Goal: Task Accomplishment & Management: Complete application form

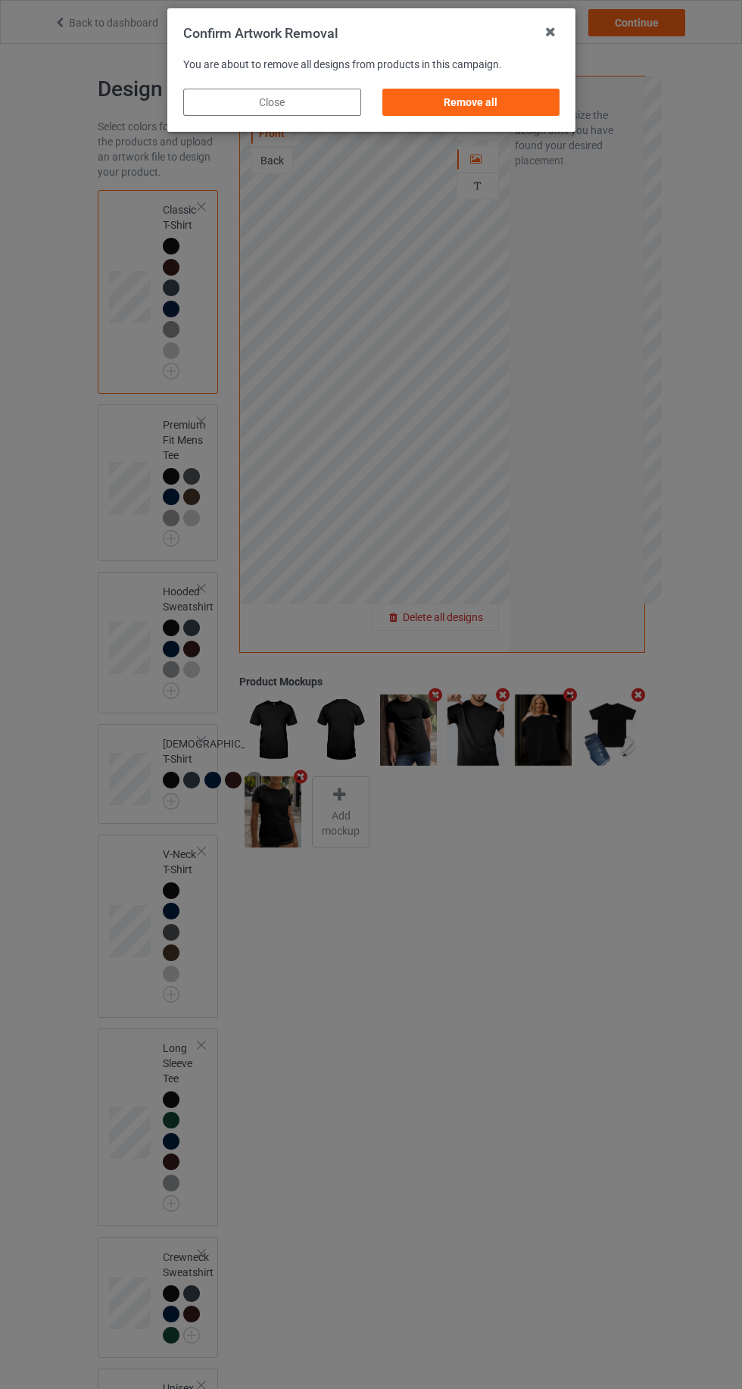
click at [514, 97] on div "Remove all" at bounding box center [471, 102] width 178 height 27
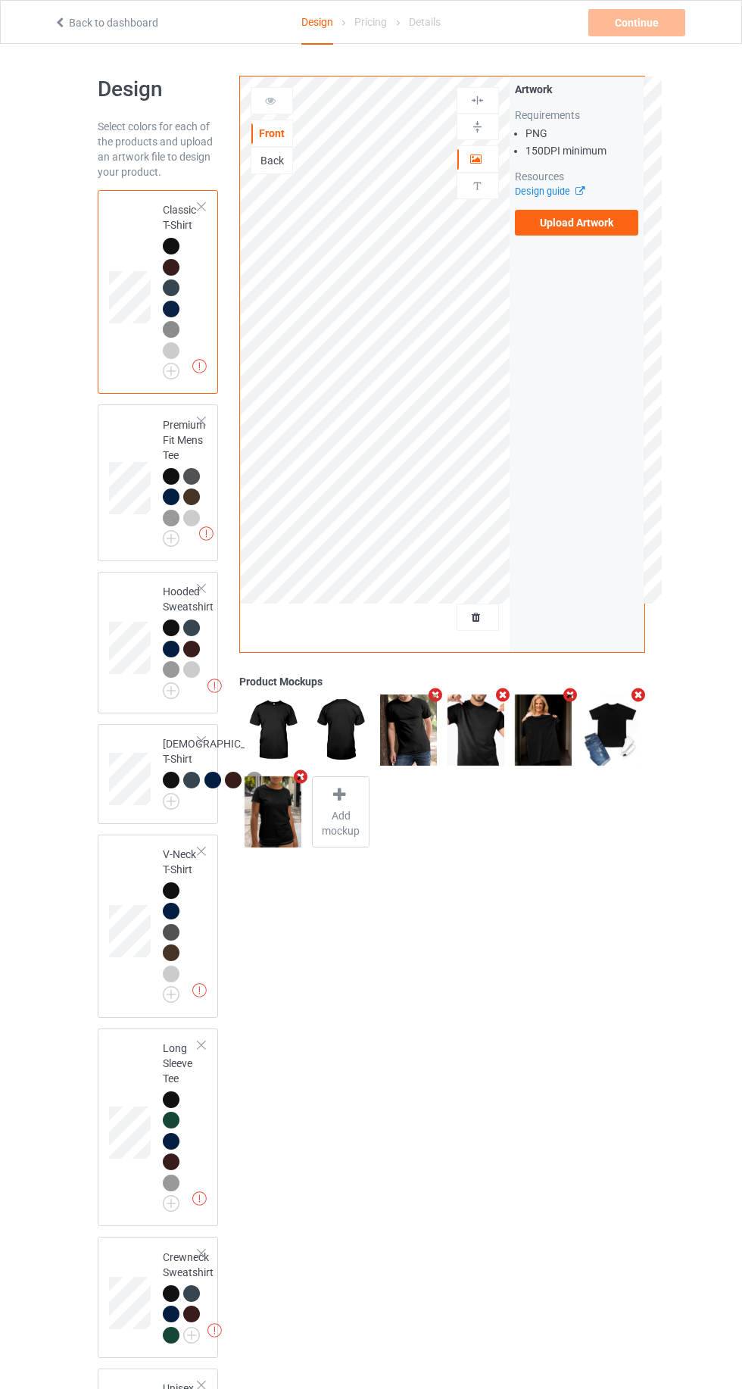
click at [0, 0] on img at bounding box center [0, 0] width 0 height 0
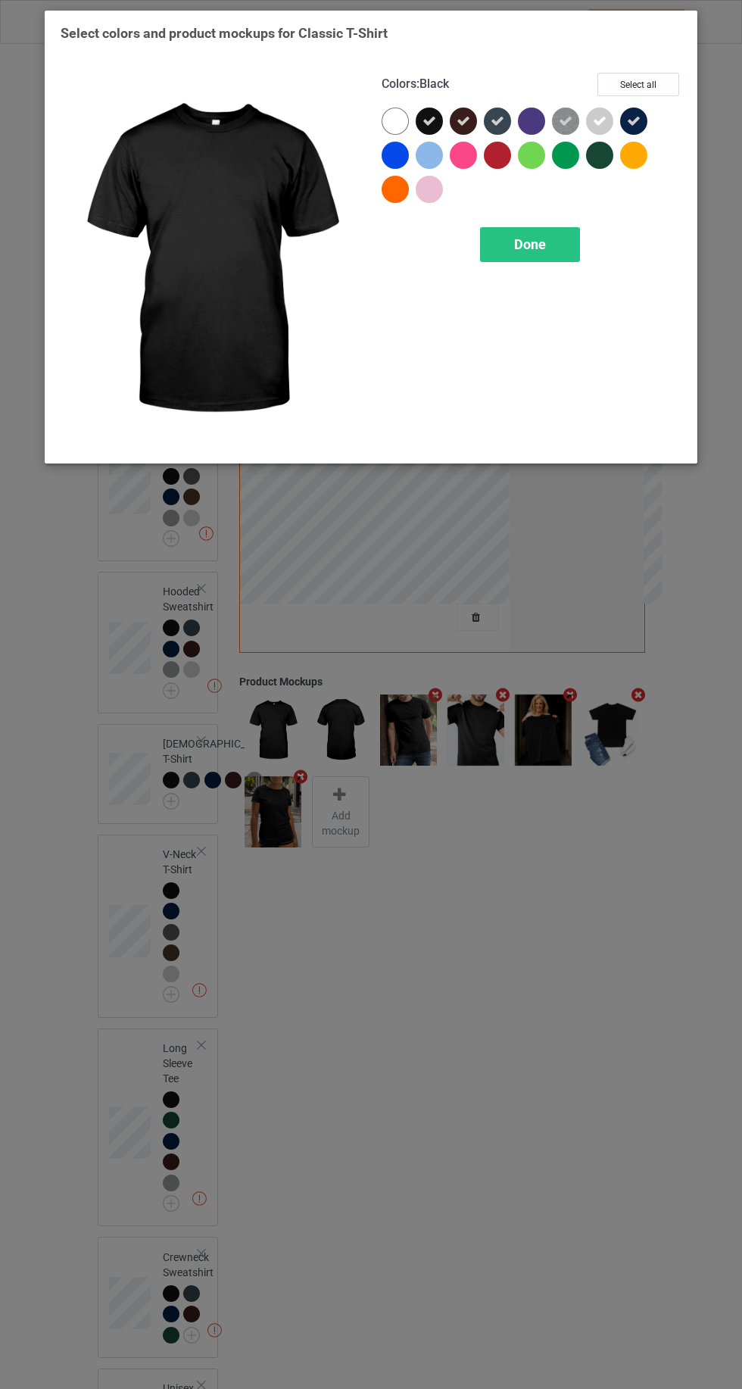
click at [600, 120] on icon at bounding box center [600, 121] width 14 height 14
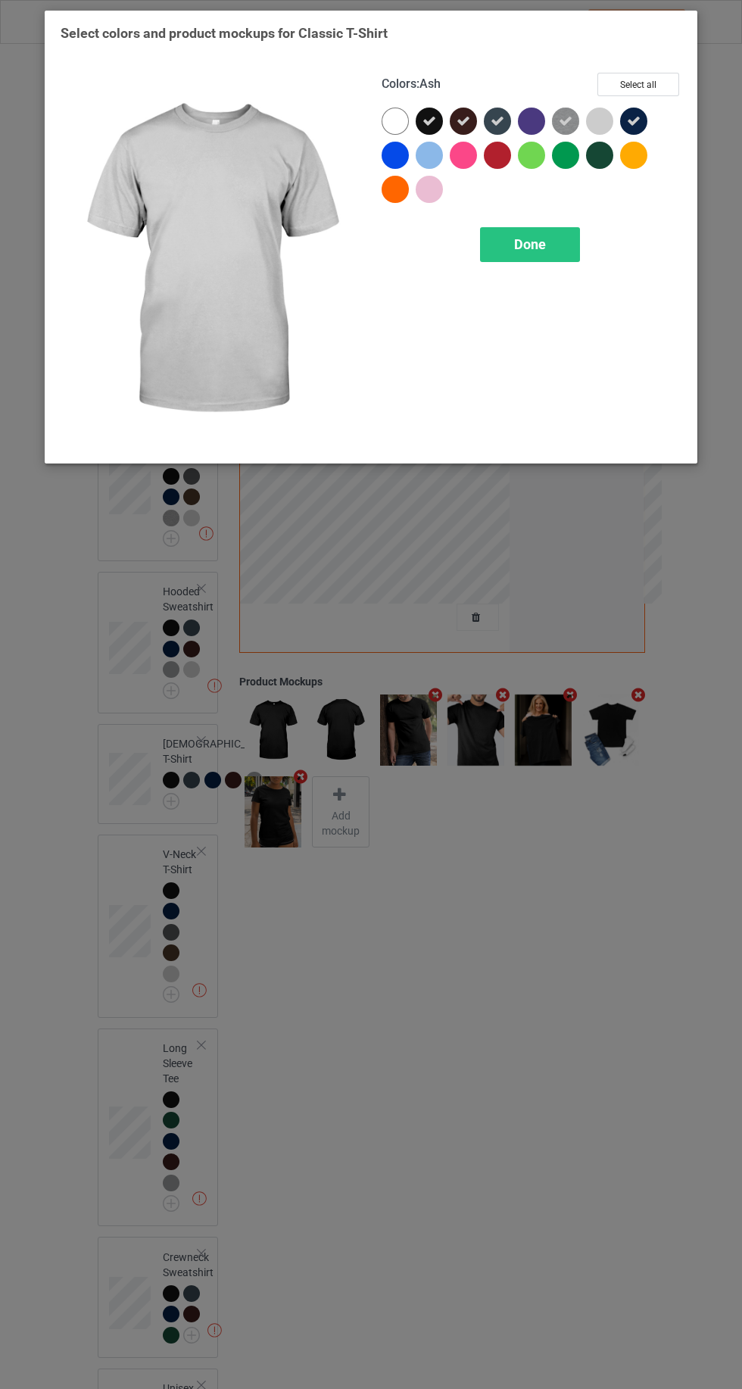
click at [563, 119] on icon at bounding box center [566, 121] width 14 height 14
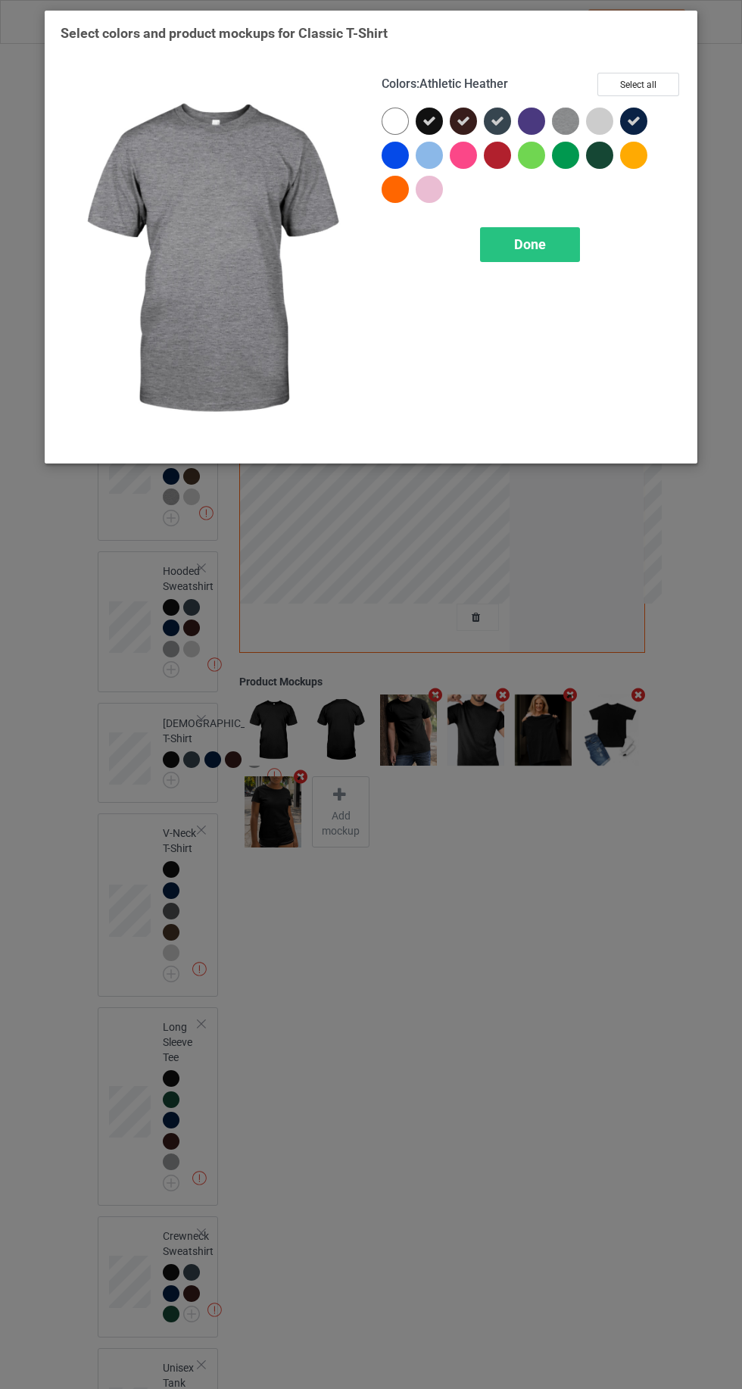
click at [537, 256] on div "Done" at bounding box center [530, 244] width 100 height 35
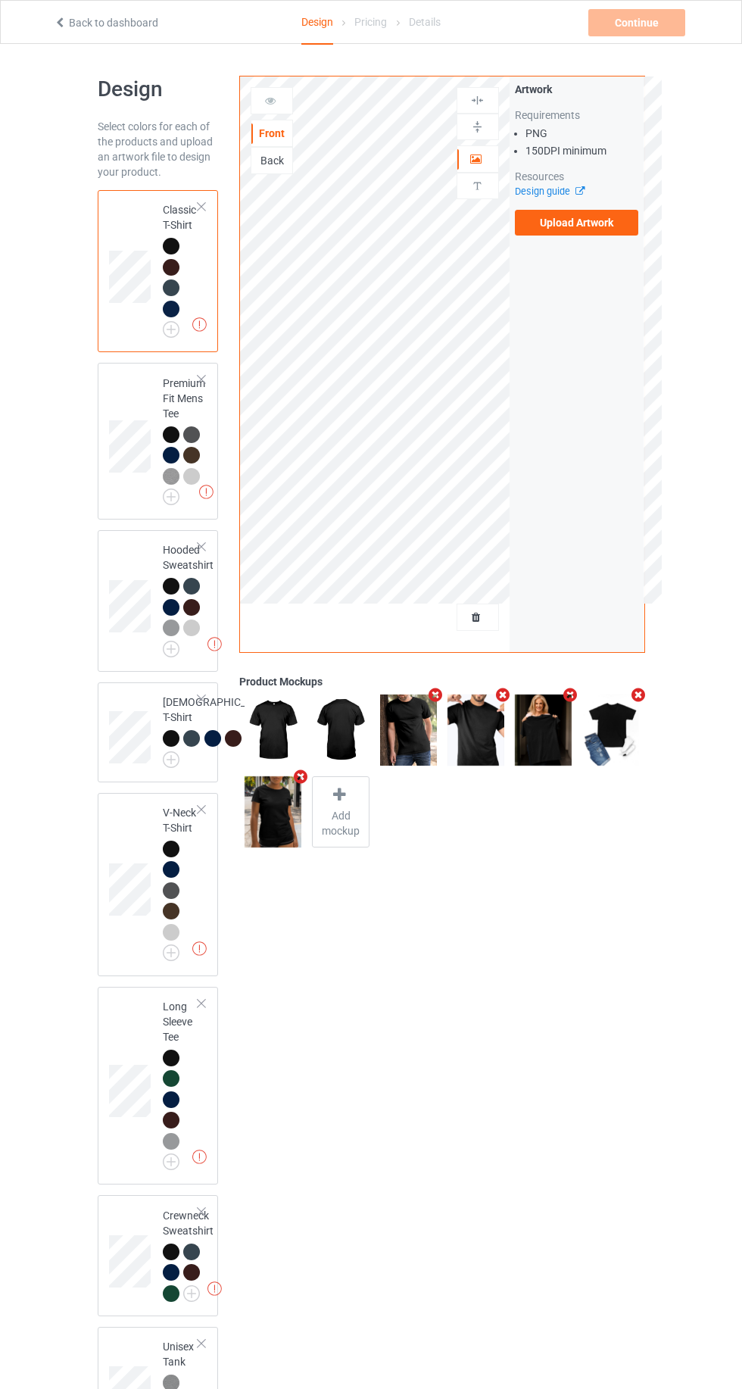
click at [0, 0] on img at bounding box center [0, 0] width 0 height 0
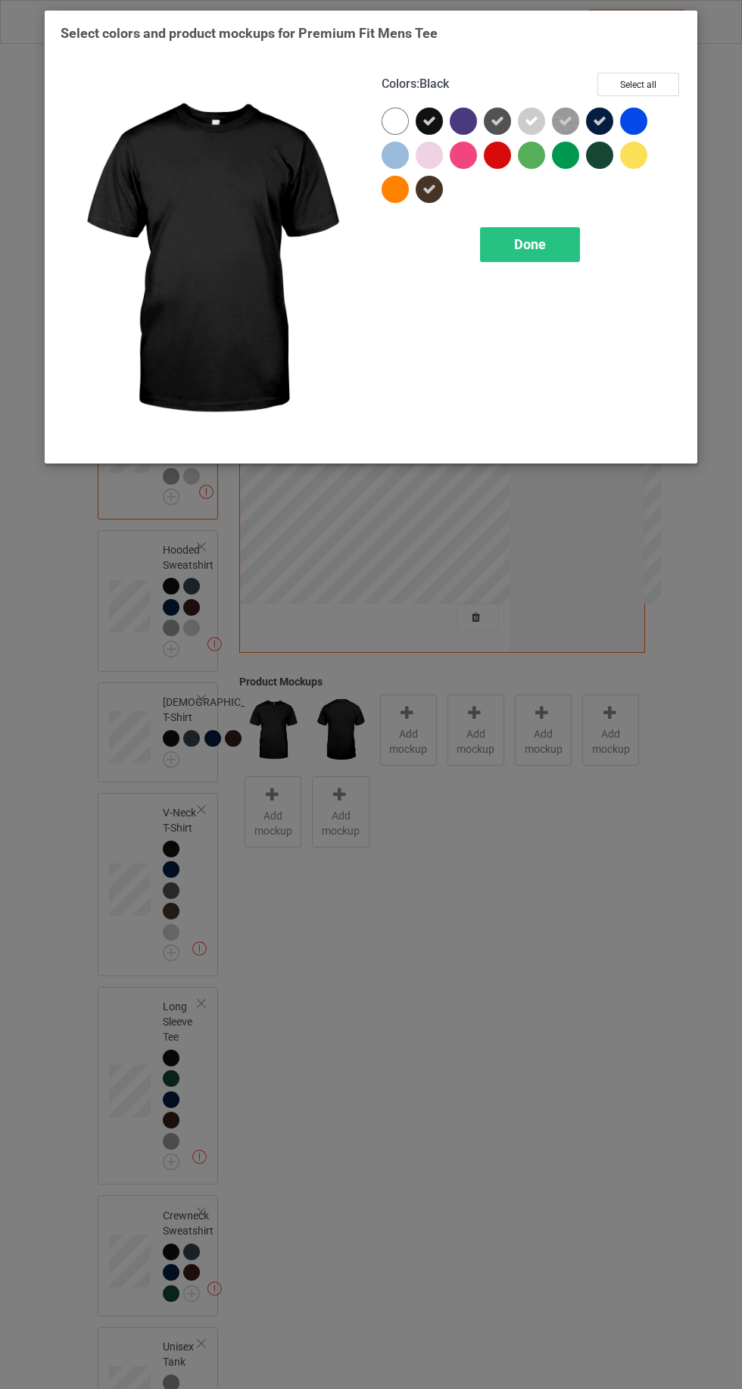
click at [528, 115] on icon at bounding box center [532, 121] width 14 height 14
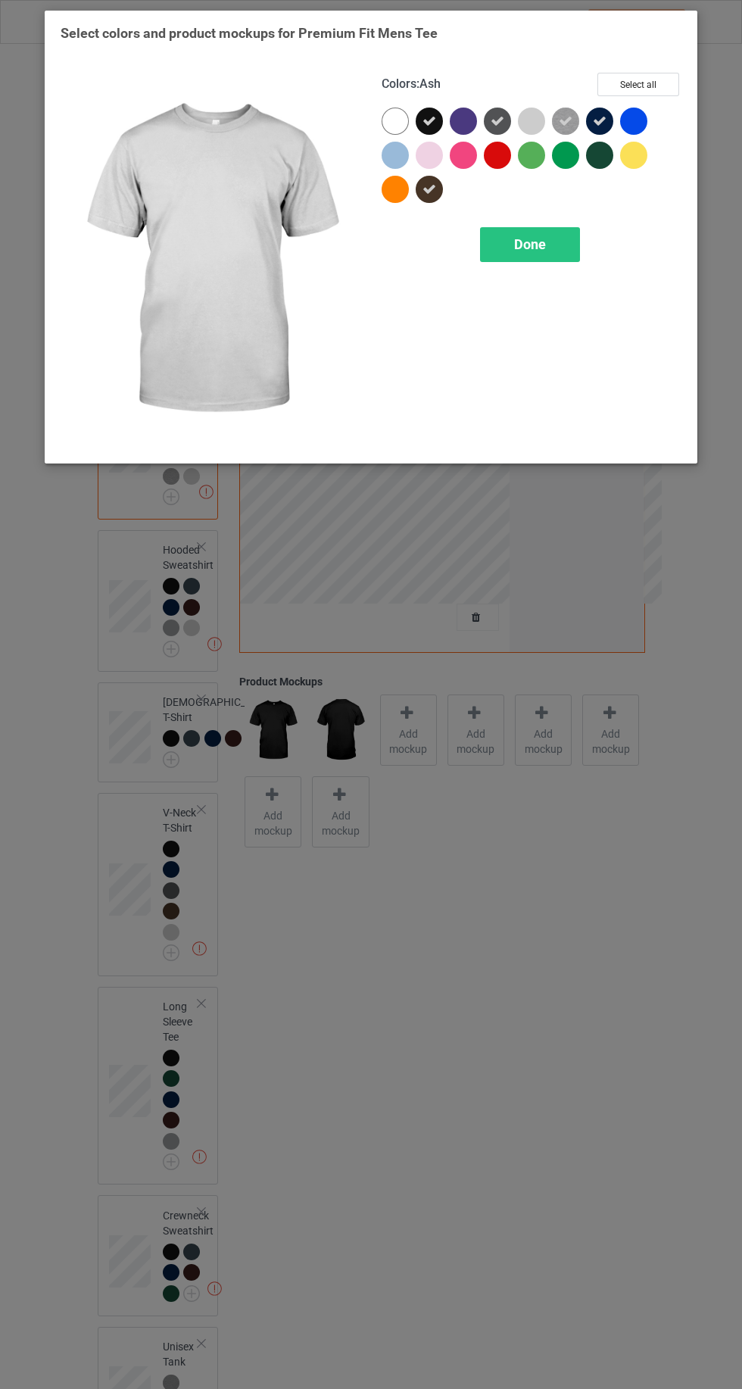
click at [565, 120] on icon at bounding box center [566, 121] width 14 height 14
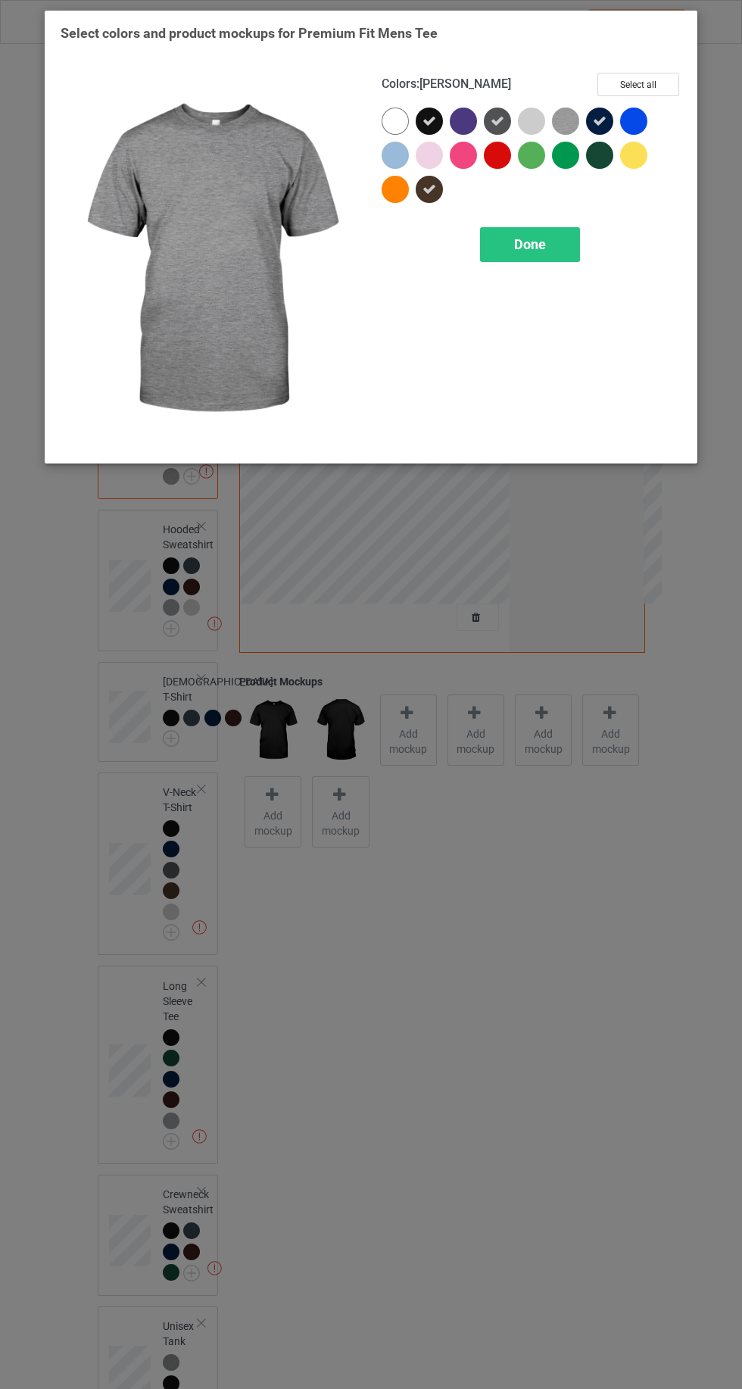
click at [529, 240] on span "Done" at bounding box center [530, 244] width 32 height 16
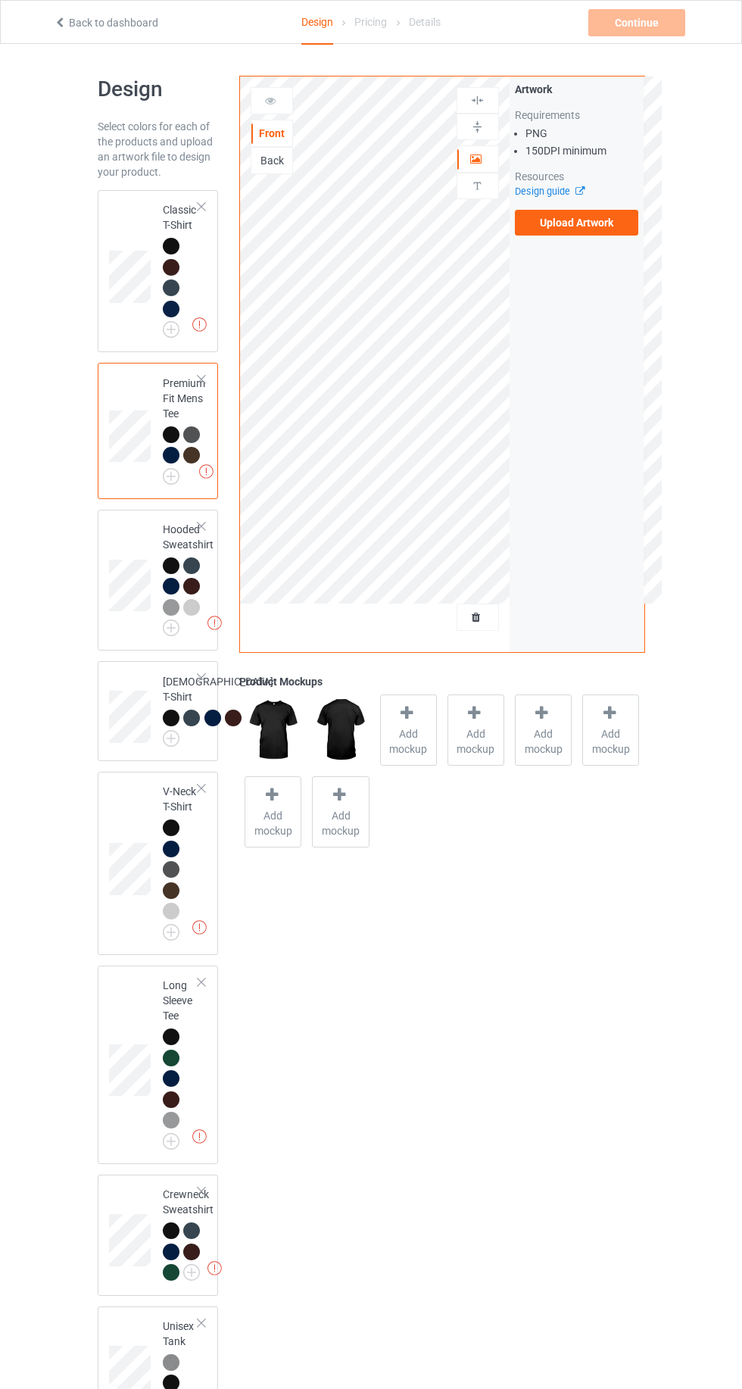
click at [0, 0] on img at bounding box center [0, 0] width 0 height 0
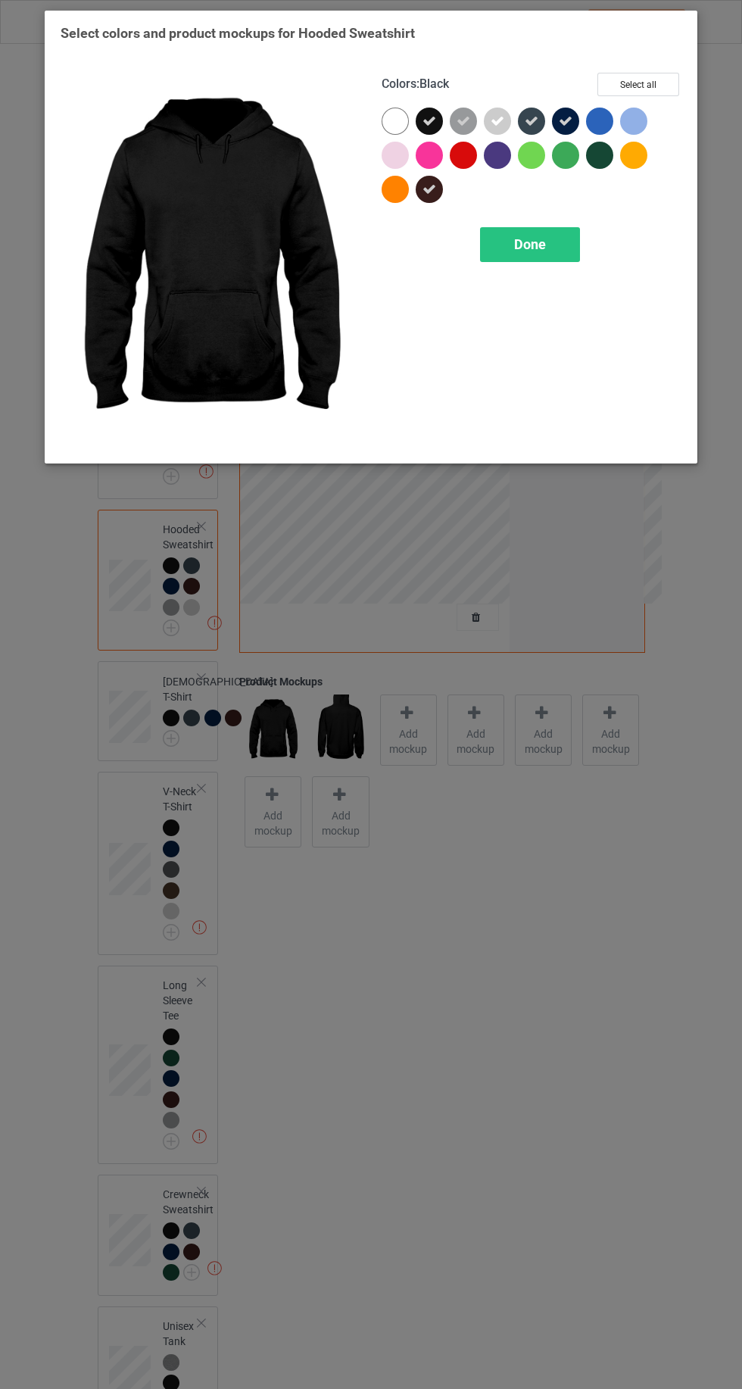
click at [495, 123] on icon at bounding box center [498, 121] width 14 height 14
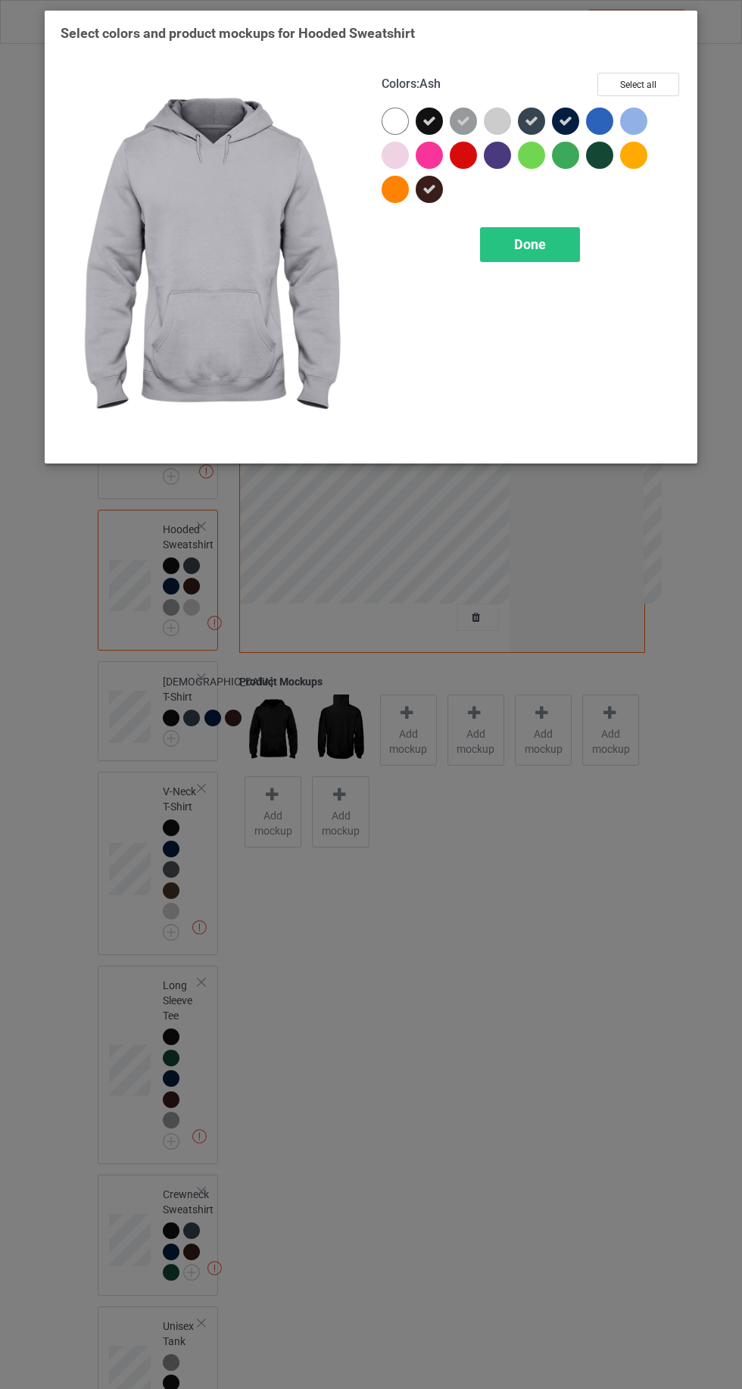
click at [462, 119] on icon at bounding box center [464, 121] width 14 height 14
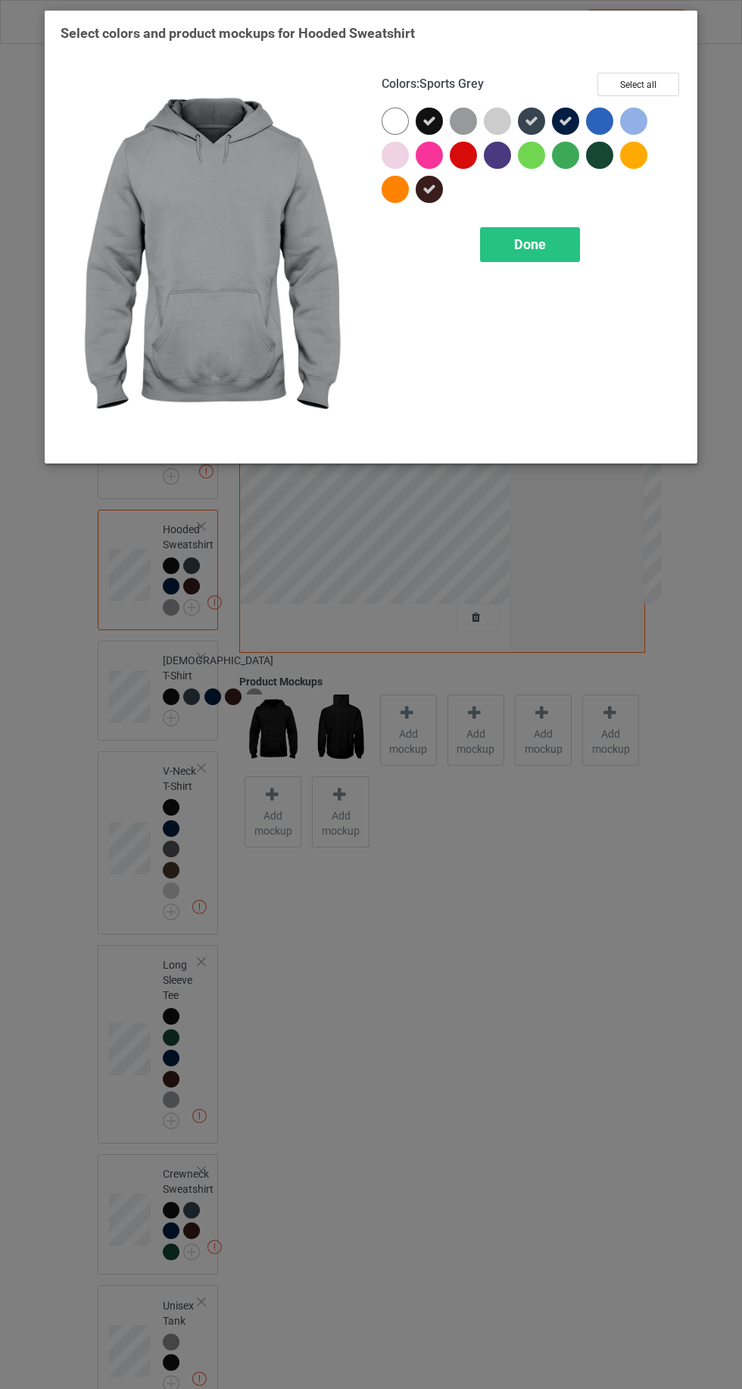
click at [537, 241] on span "Done" at bounding box center [530, 244] width 32 height 16
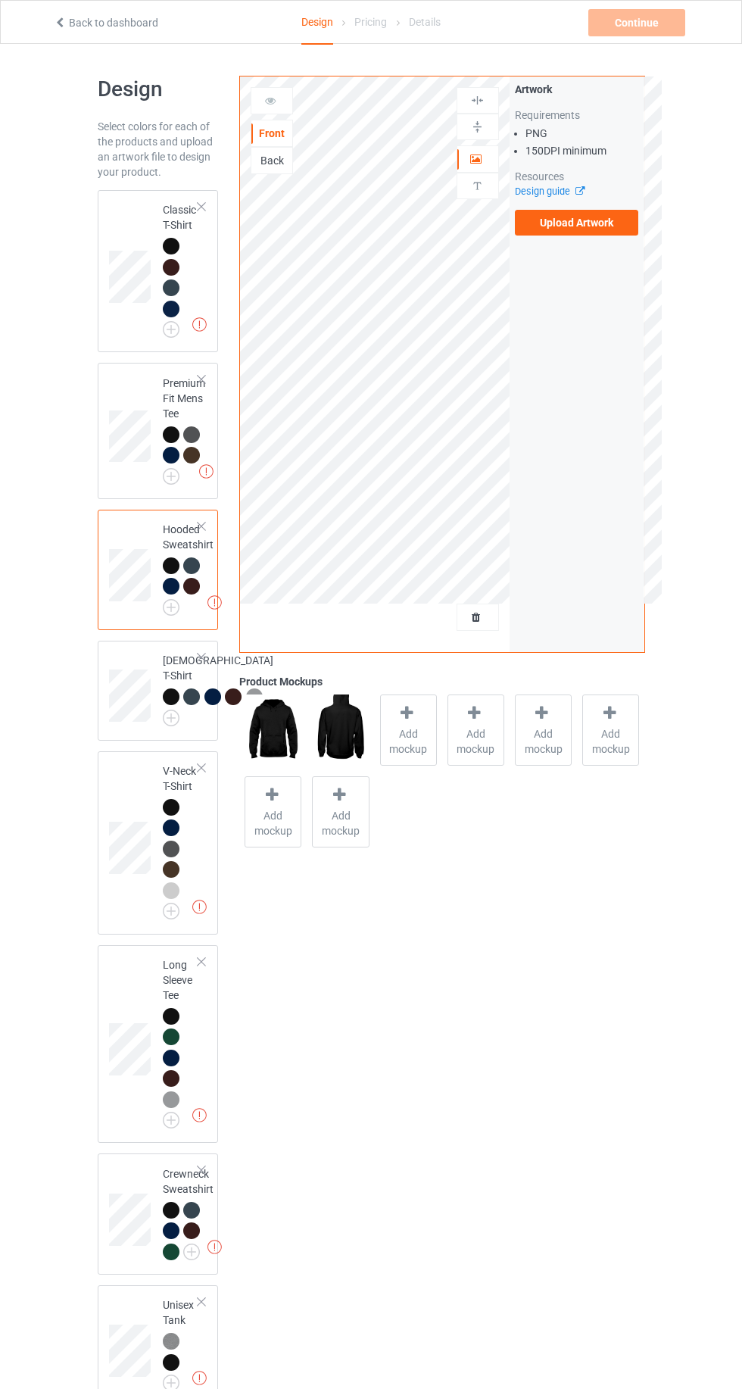
click at [0, 0] on img at bounding box center [0, 0] width 0 height 0
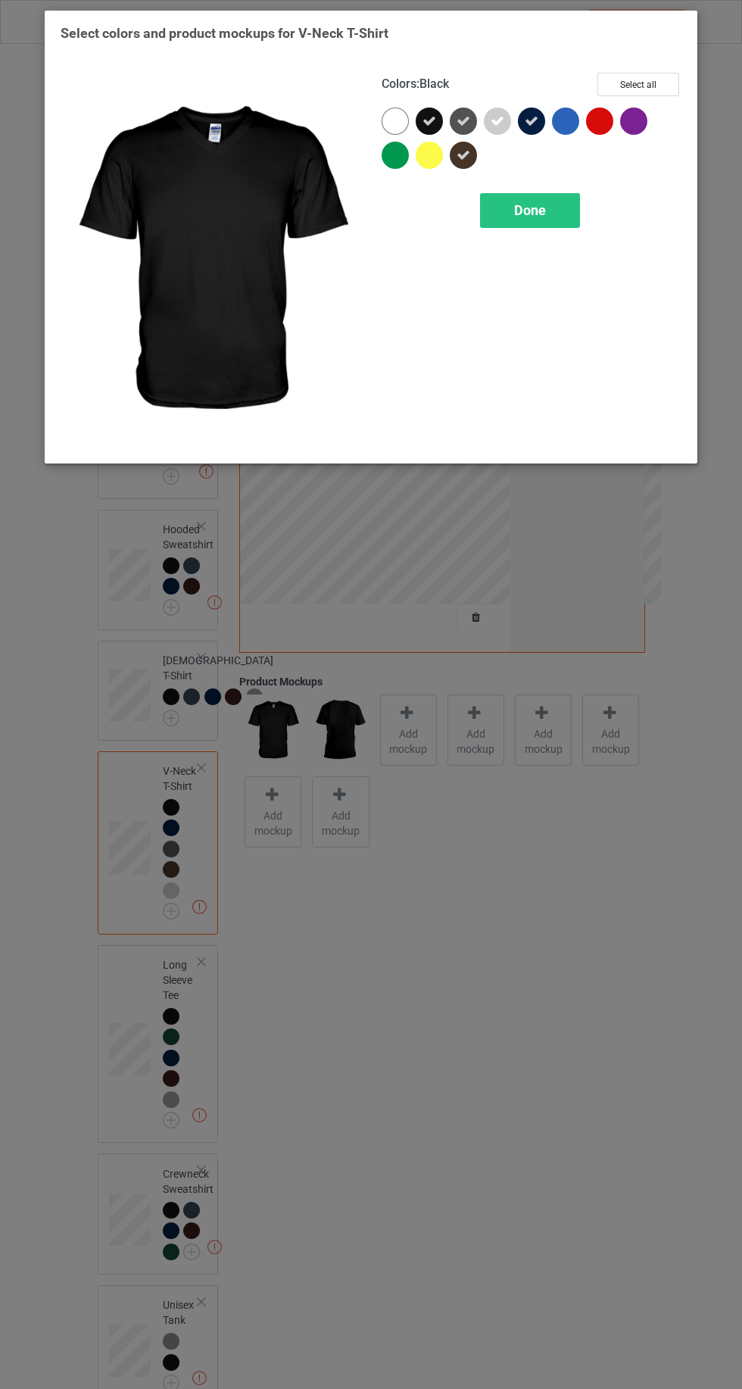
click at [465, 154] on icon at bounding box center [464, 155] width 14 height 14
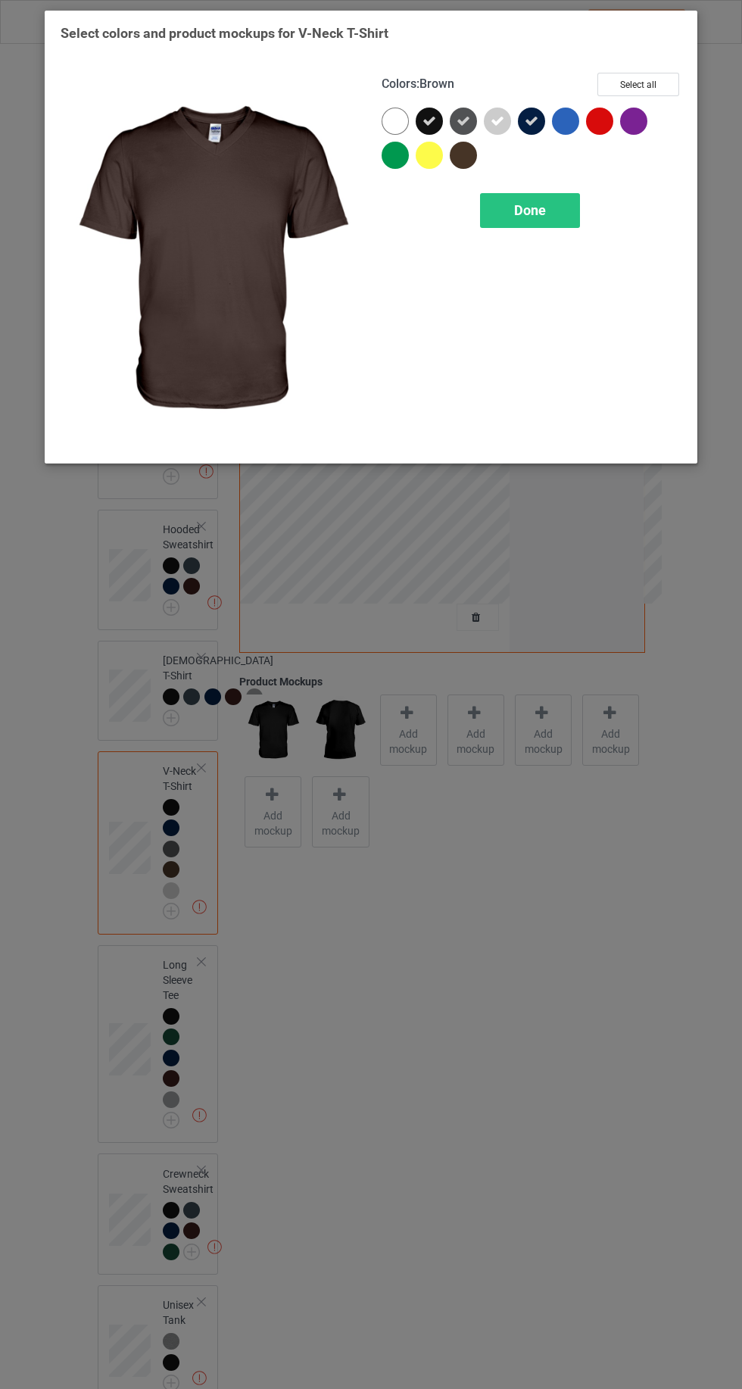
click at [466, 167] on div at bounding box center [463, 155] width 27 height 27
click at [497, 120] on icon at bounding box center [498, 121] width 14 height 14
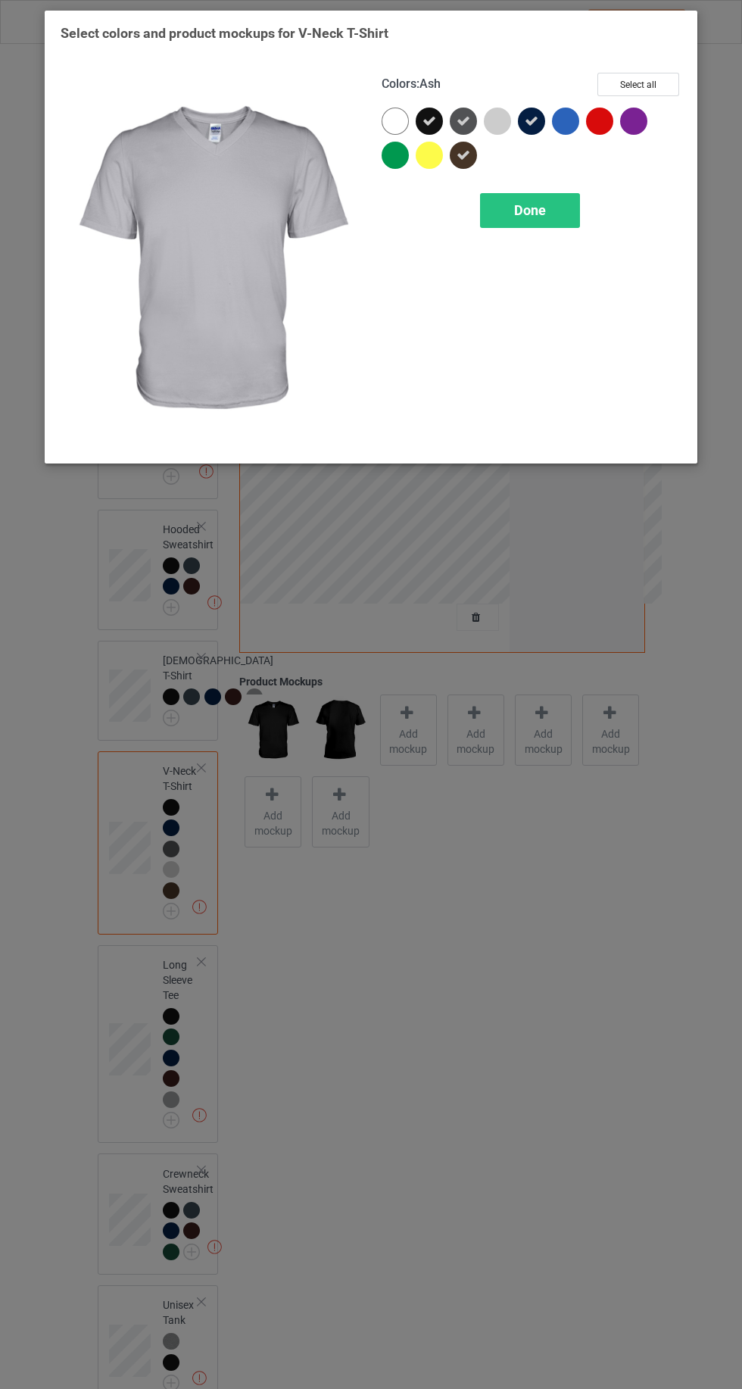
click at [539, 215] on span "Done" at bounding box center [530, 210] width 32 height 16
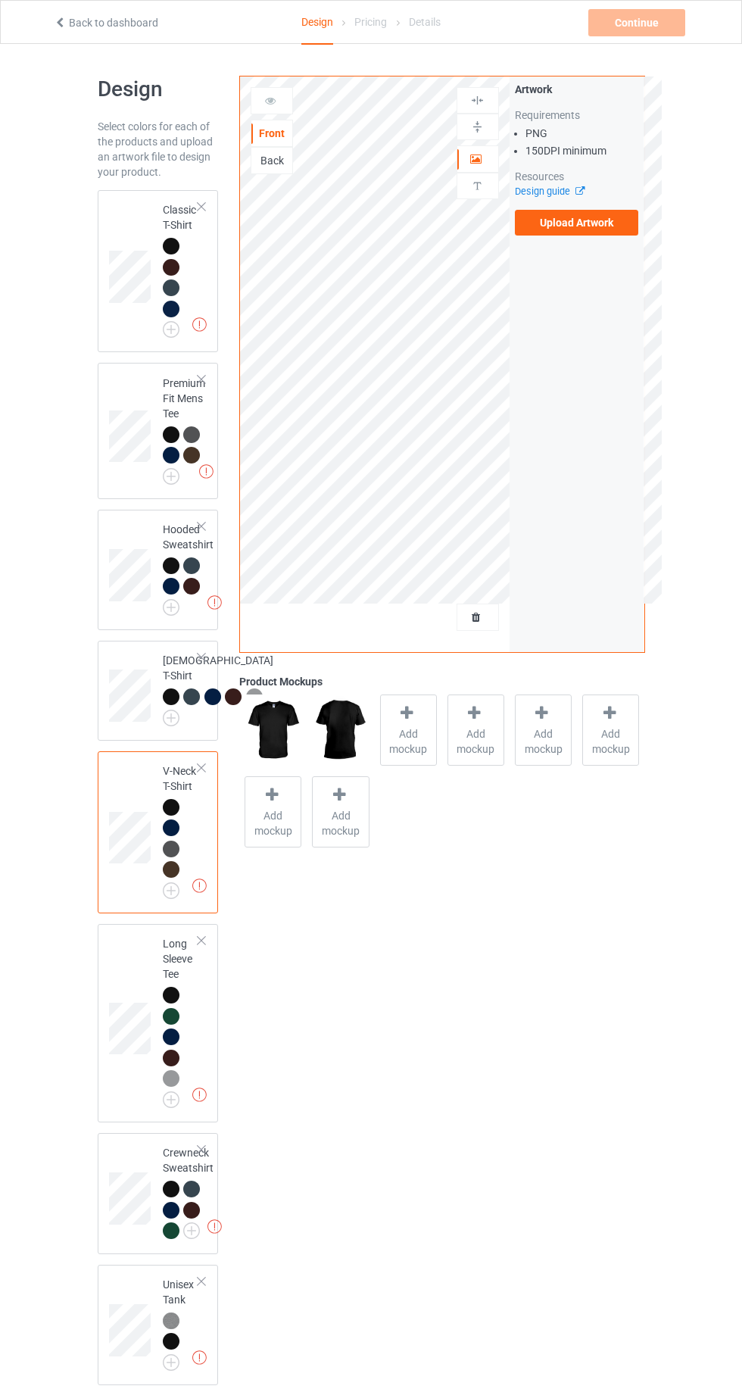
click at [170, 267] on div at bounding box center [171, 267] width 17 height 17
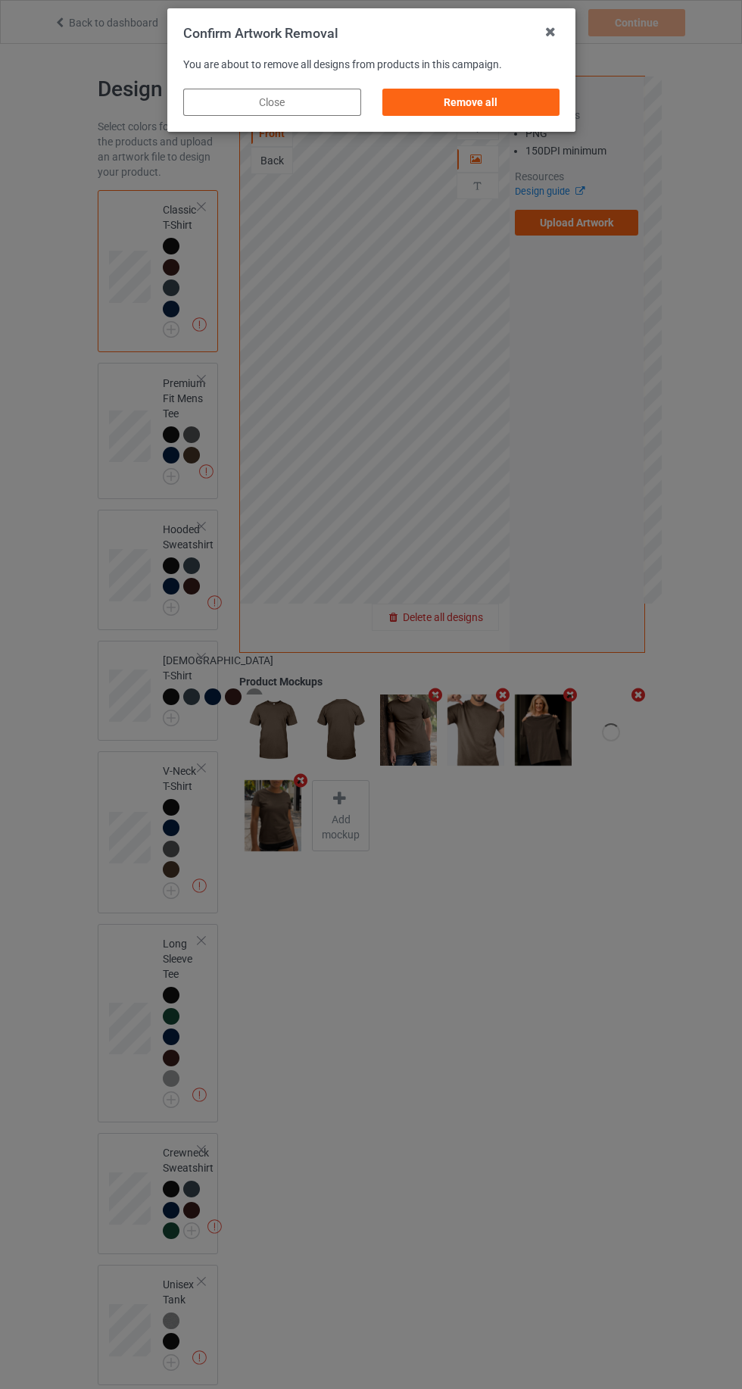
click at [508, 100] on div "Remove all" at bounding box center [471, 102] width 178 height 27
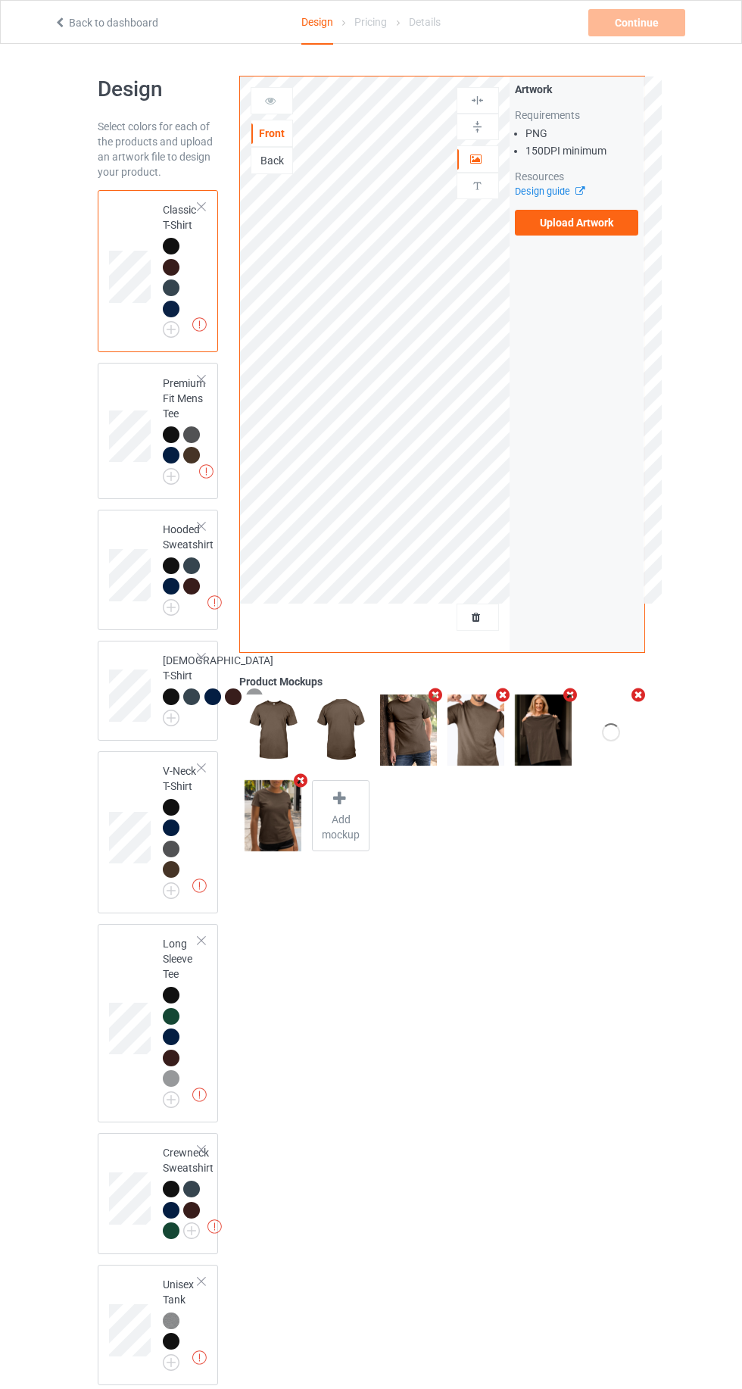
click at [610, 222] on label "Upload Artwork" at bounding box center [577, 223] width 124 height 26
click at [0, 0] on input "Upload Artwork" at bounding box center [0, 0] width 0 height 0
click at [577, 223] on label "Upload Artwork" at bounding box center [577, 223] width 124 height 26
click at [0, 0] on input "Upload Artwork" at bounding box center [0, 0] width 0 height 0
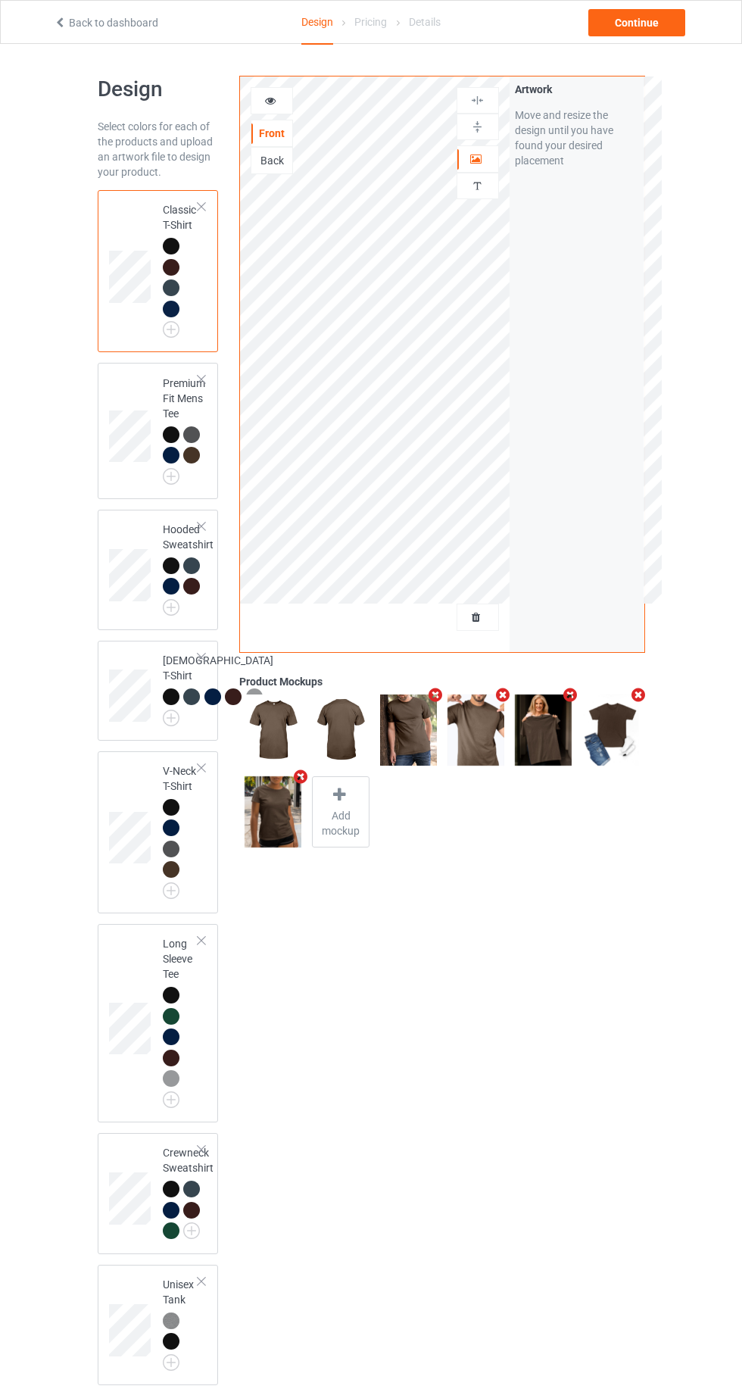
click at [163, 214] on div "Classic T-Shirt" at bounding box center [181, 267] width 36 height 130
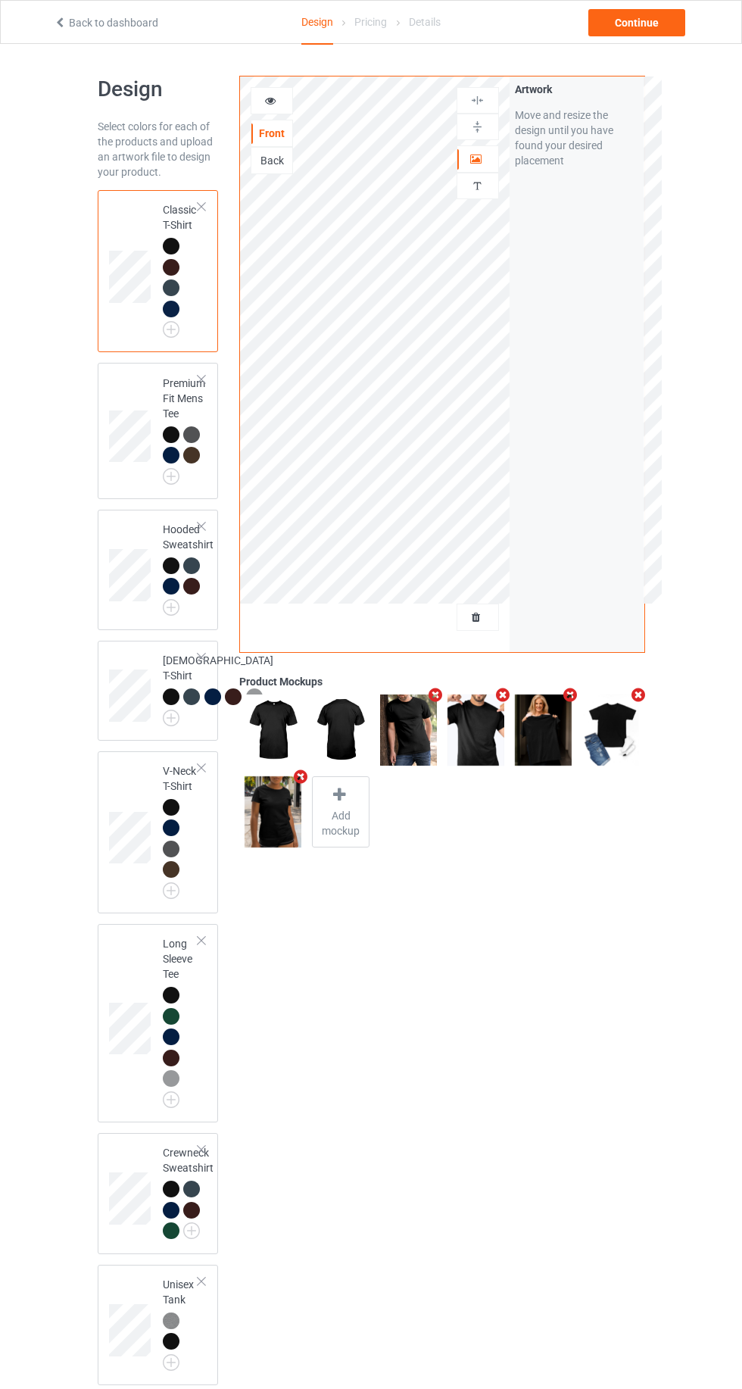
click at [479, 157] on icon at bounding box center [476, 156] width 13 height 11
click at [653, 28] on div "Continue" at bounding box center [636, 22] width 97 height 27
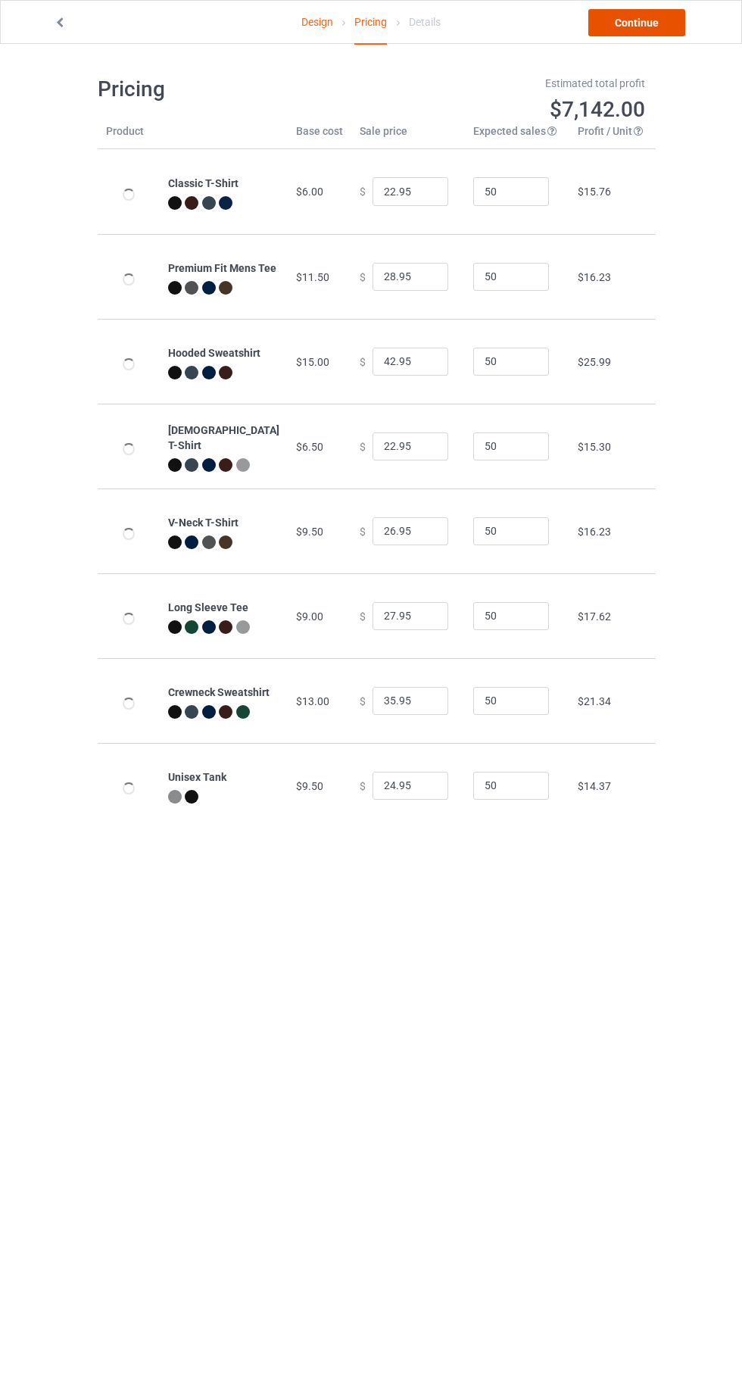
click at [659, 28] on link "Continue" at bounding box center [636, 22] width 97 height 27
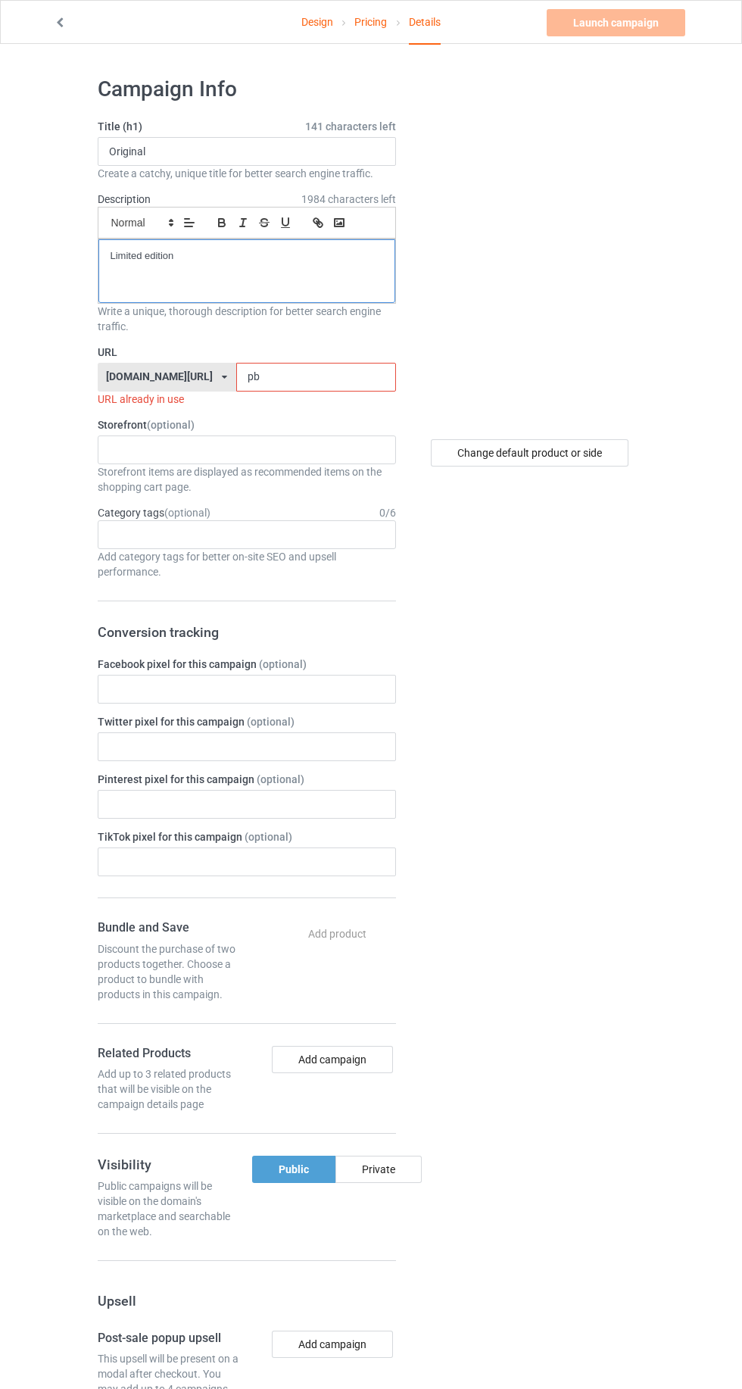
click at [277, 288] on div "Limited edition" at bounding box center [246, 271] width 297 height 64
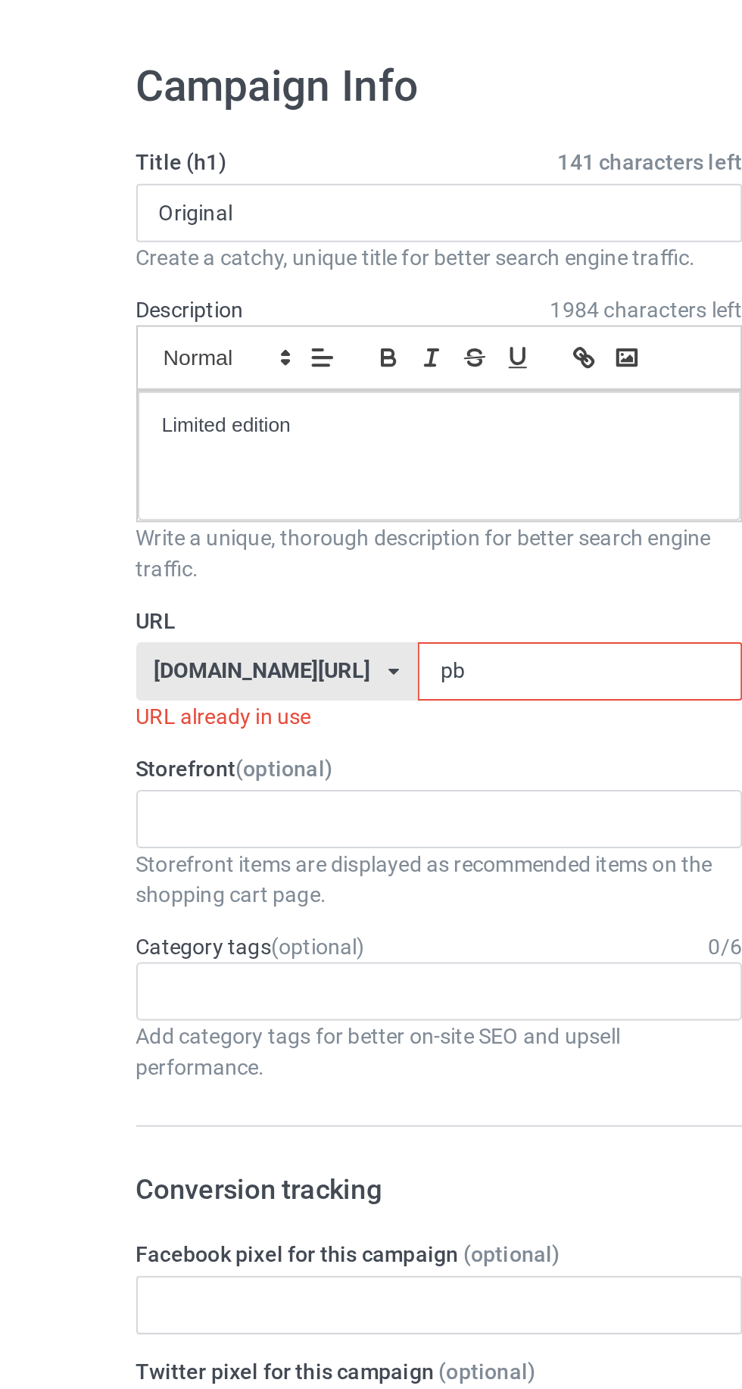
click at [170, 224] on polygon at bounding box center [171, 225] width 3 height 2
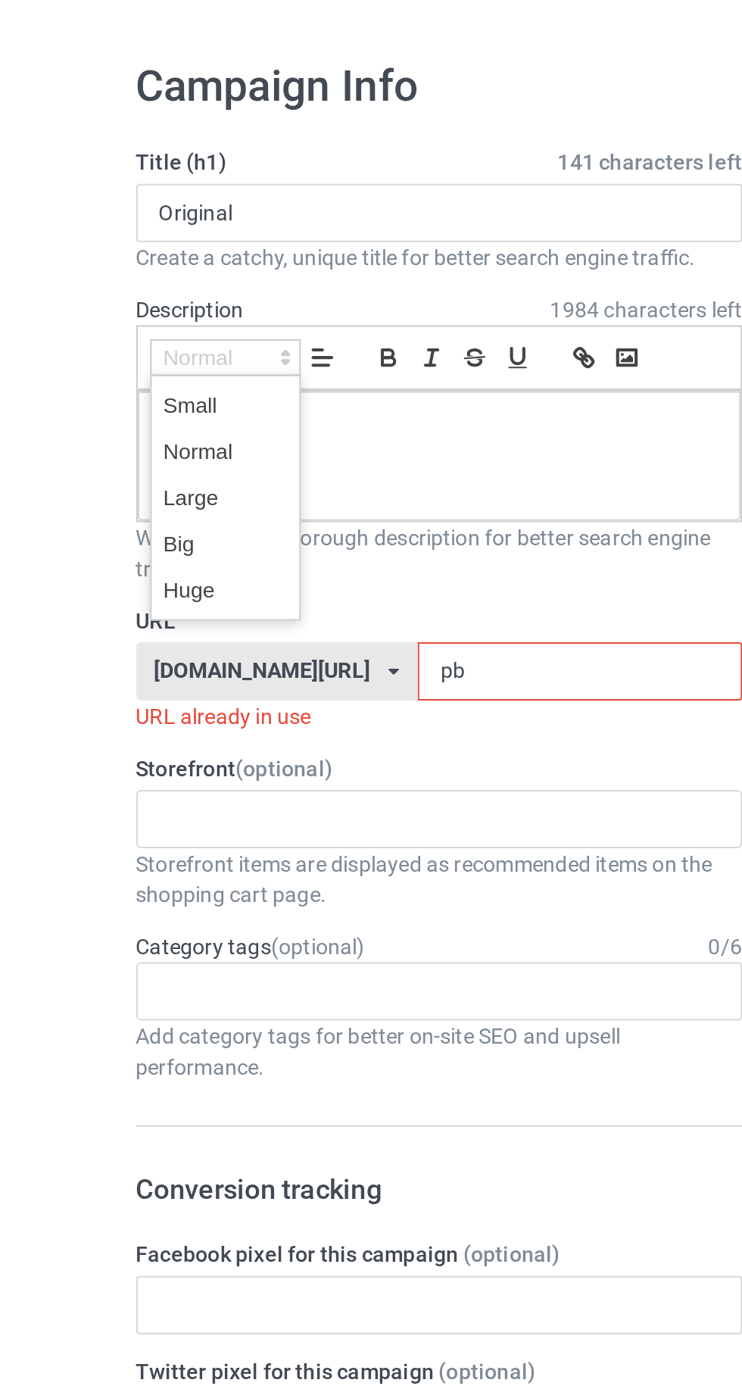
click at [254, 387] on input "pb" at bounding box center [316, 377] width 160 height 29
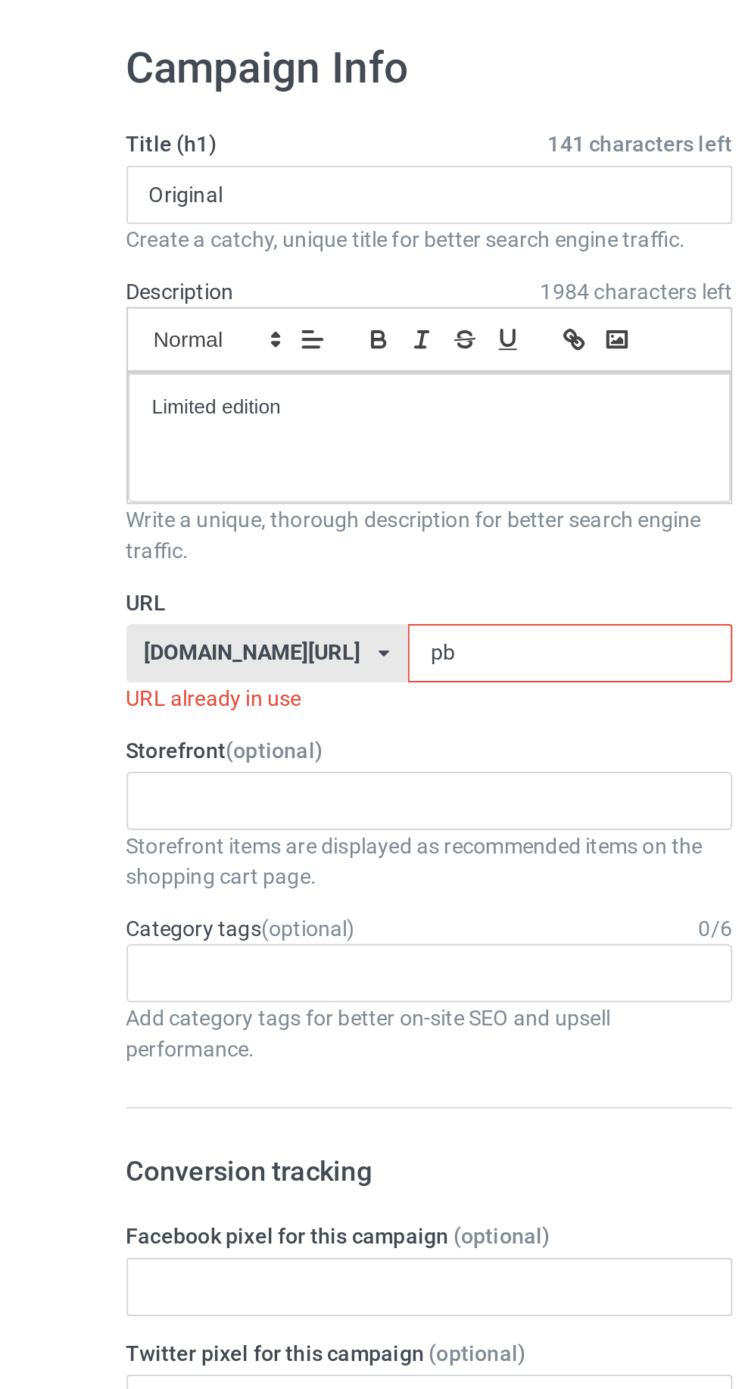
click at [298, 458] on div "No result found" at bounding box center [247, 449] width 298 height 29
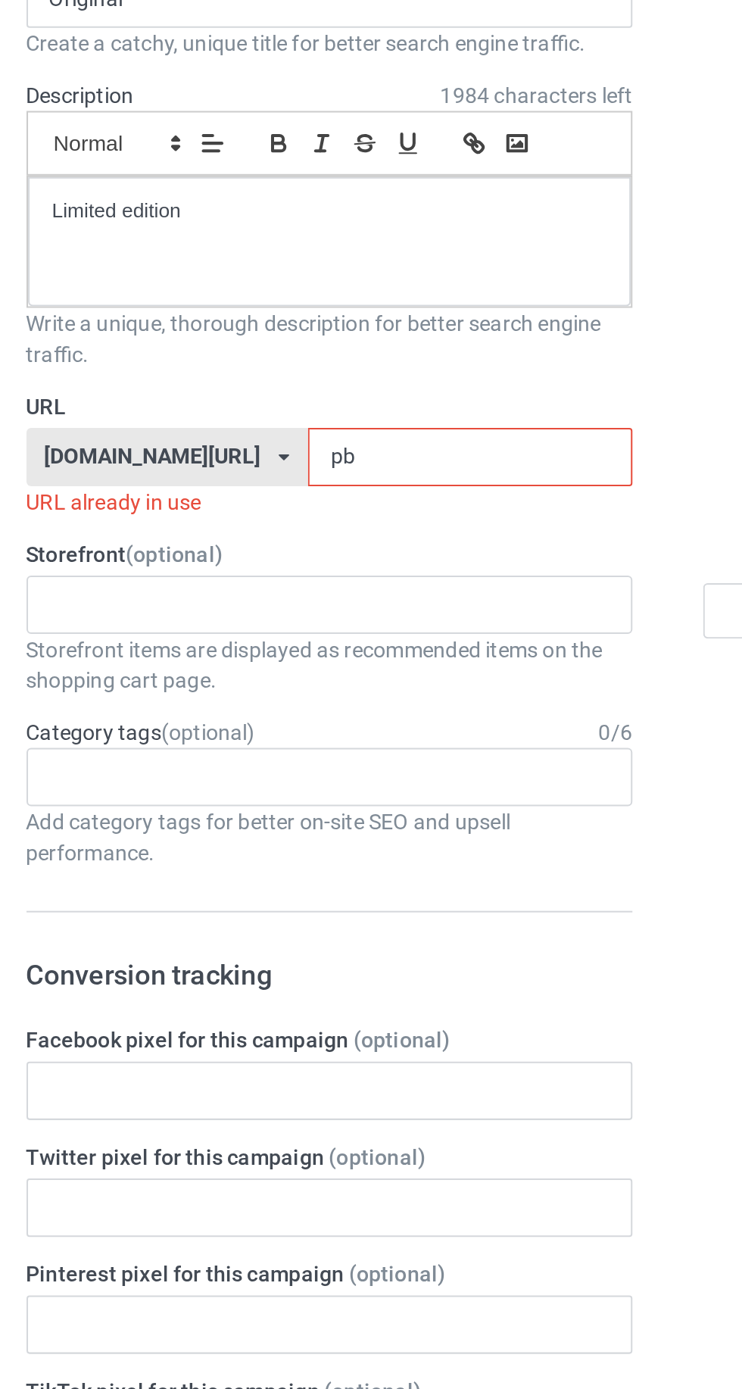
click at [247, 370] on input "pb" at bounding box center [316, 377] width 160 height 29
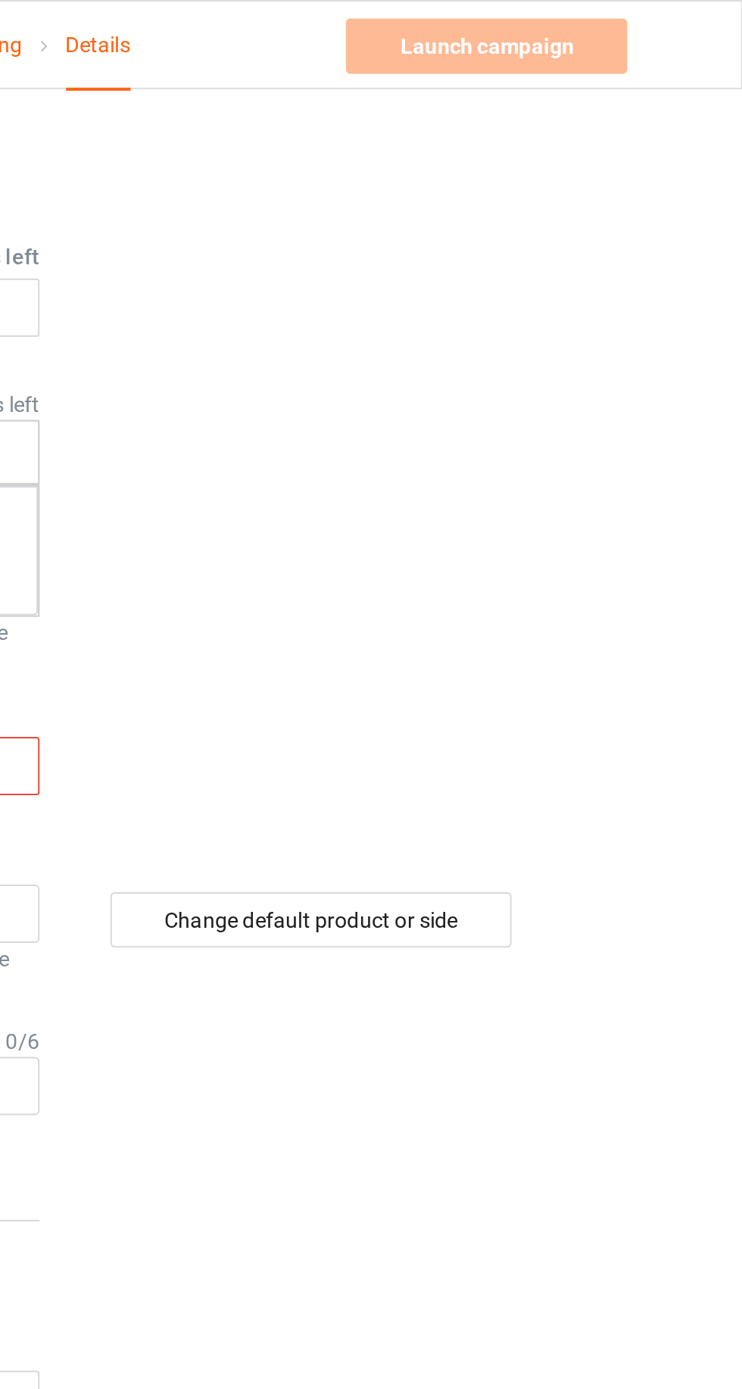
type input "p17"
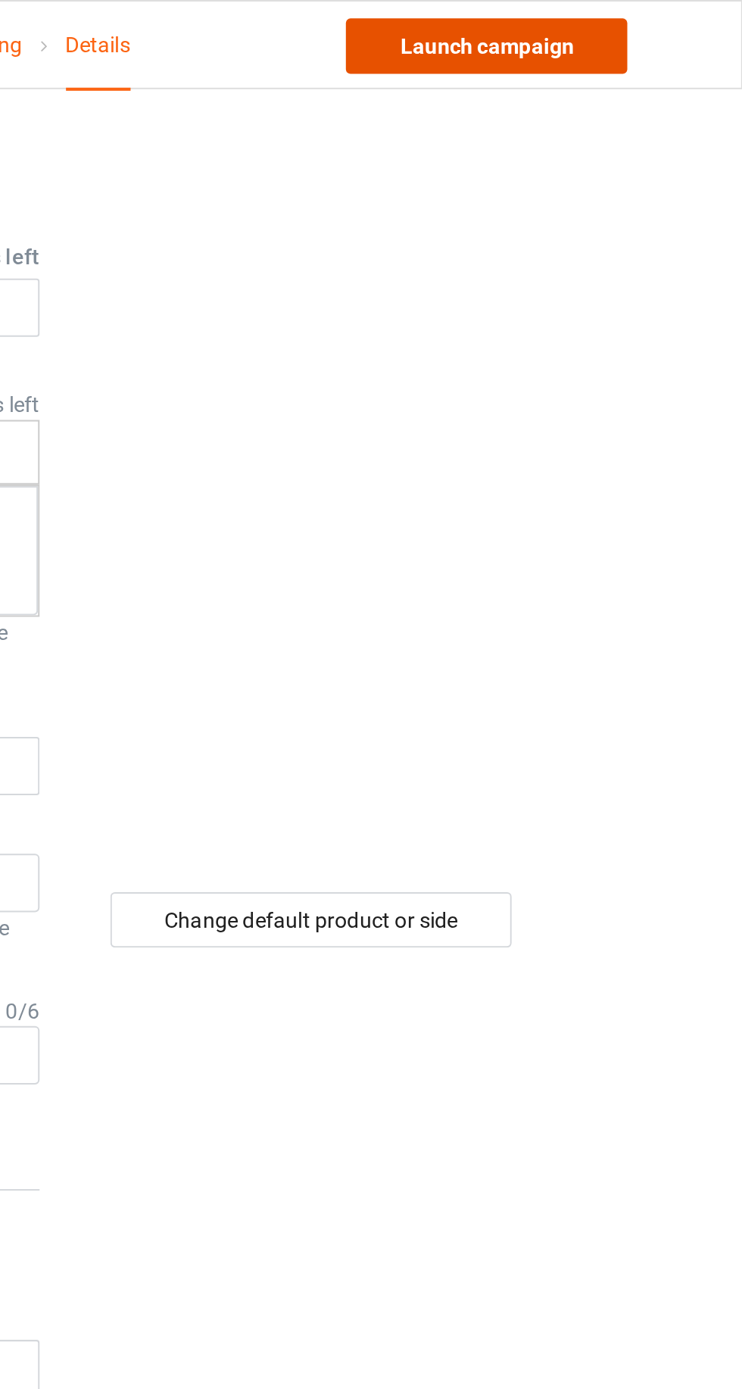
click at [606, 32] on link "Launch campaign" at bounding box center [616, 22] width 139 height 27
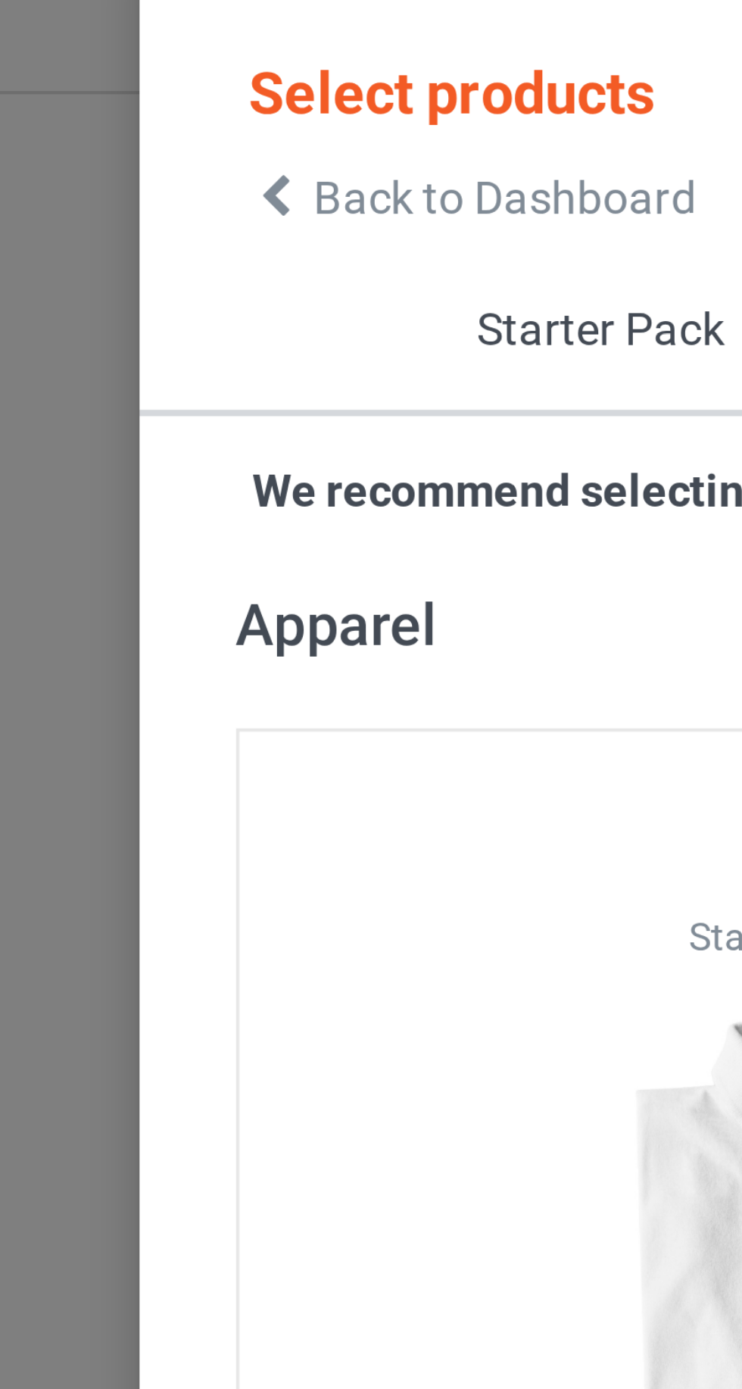
click at [73, 67] on icon at bounding box center [76, 68] width 13 height 11
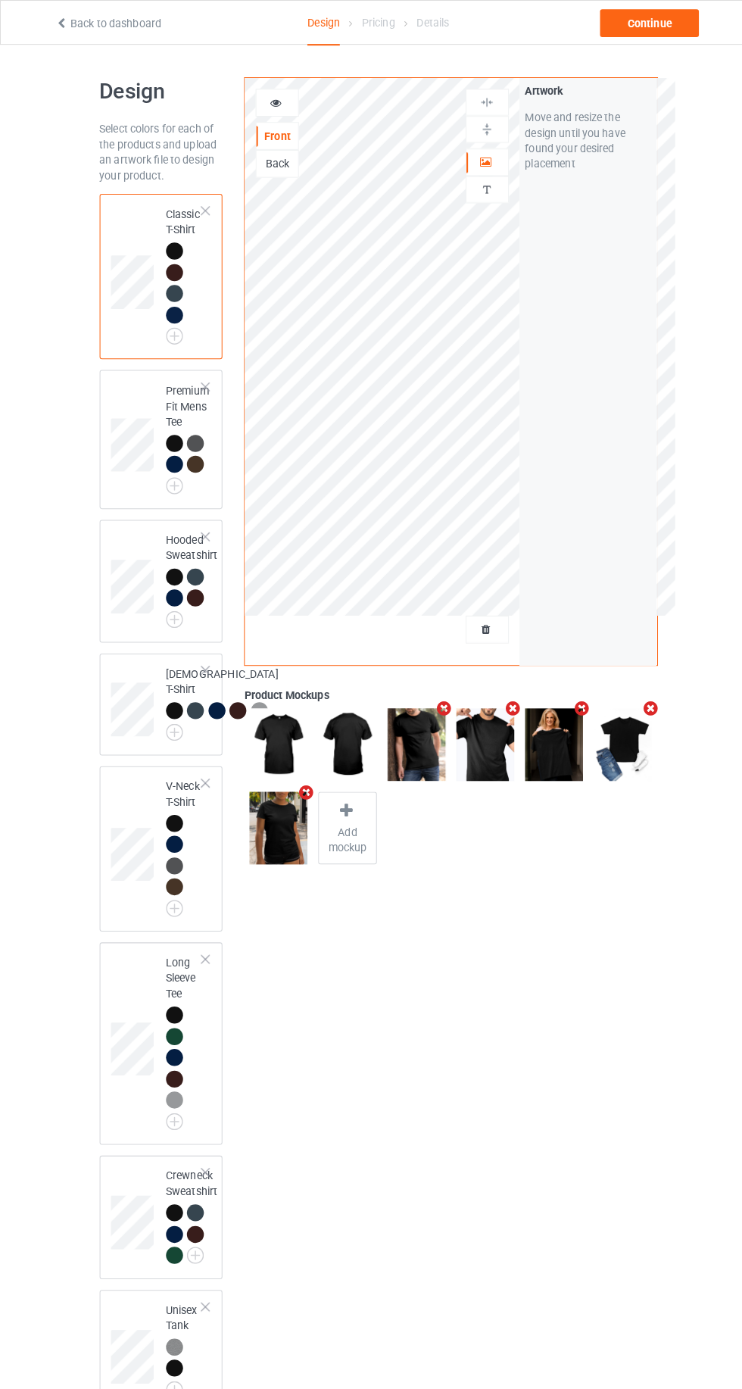
click at [486, 616] on div at bounding box center [477, 617] width 41 height 15
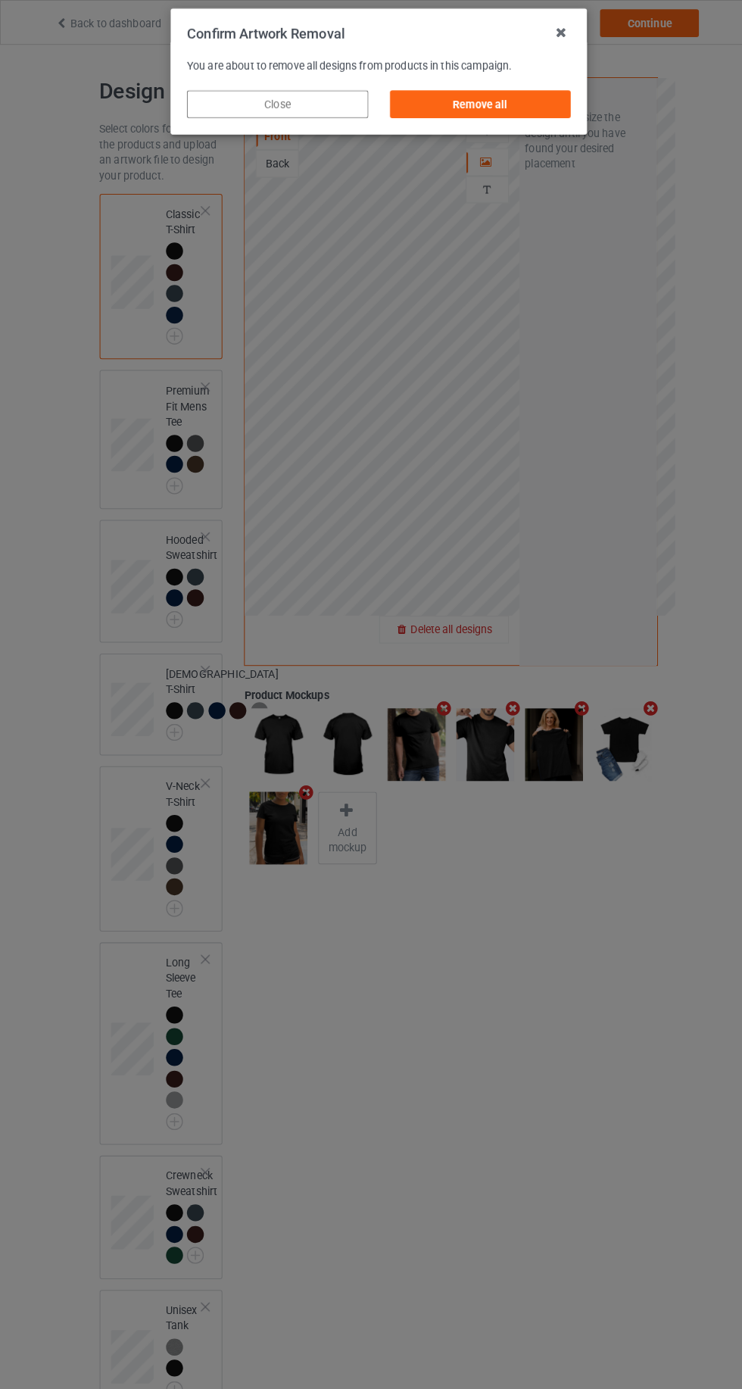
click at [440, 105] on div "Remove all" at bounding box center [471, 102] width 178 height 27
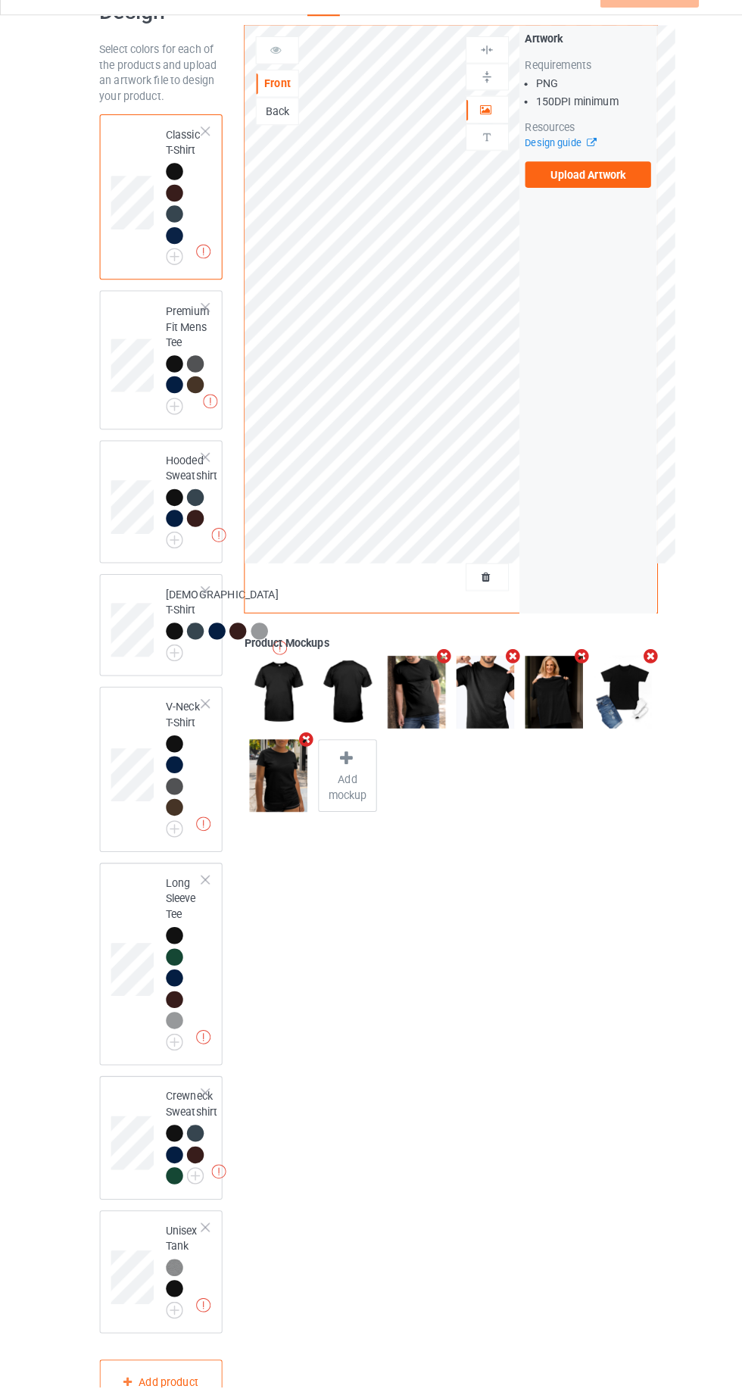
scroll to position [74, 0]
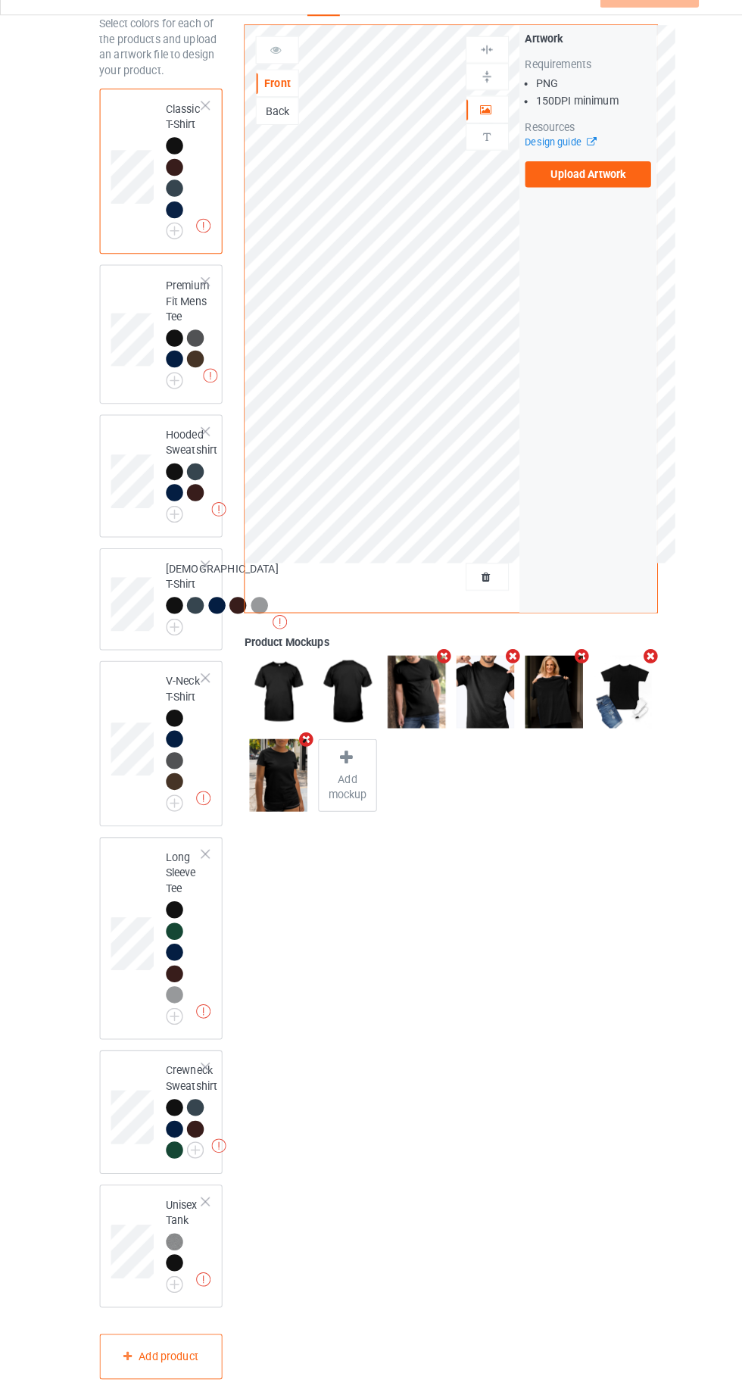
click at [0, 0] on img at bounding box center [0, 0] width 0 height 0
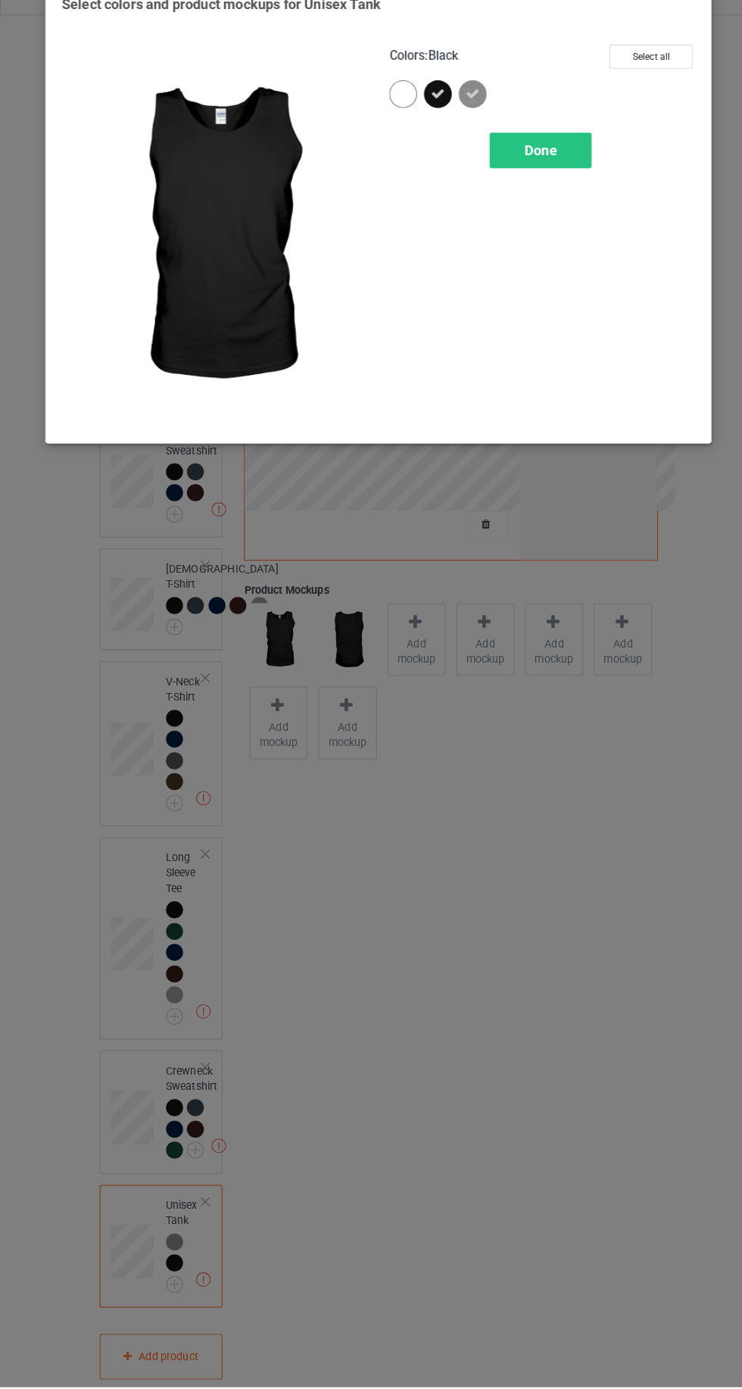
click at [465, 125] on icon at bounding box center [464, 121] width 14 height 14
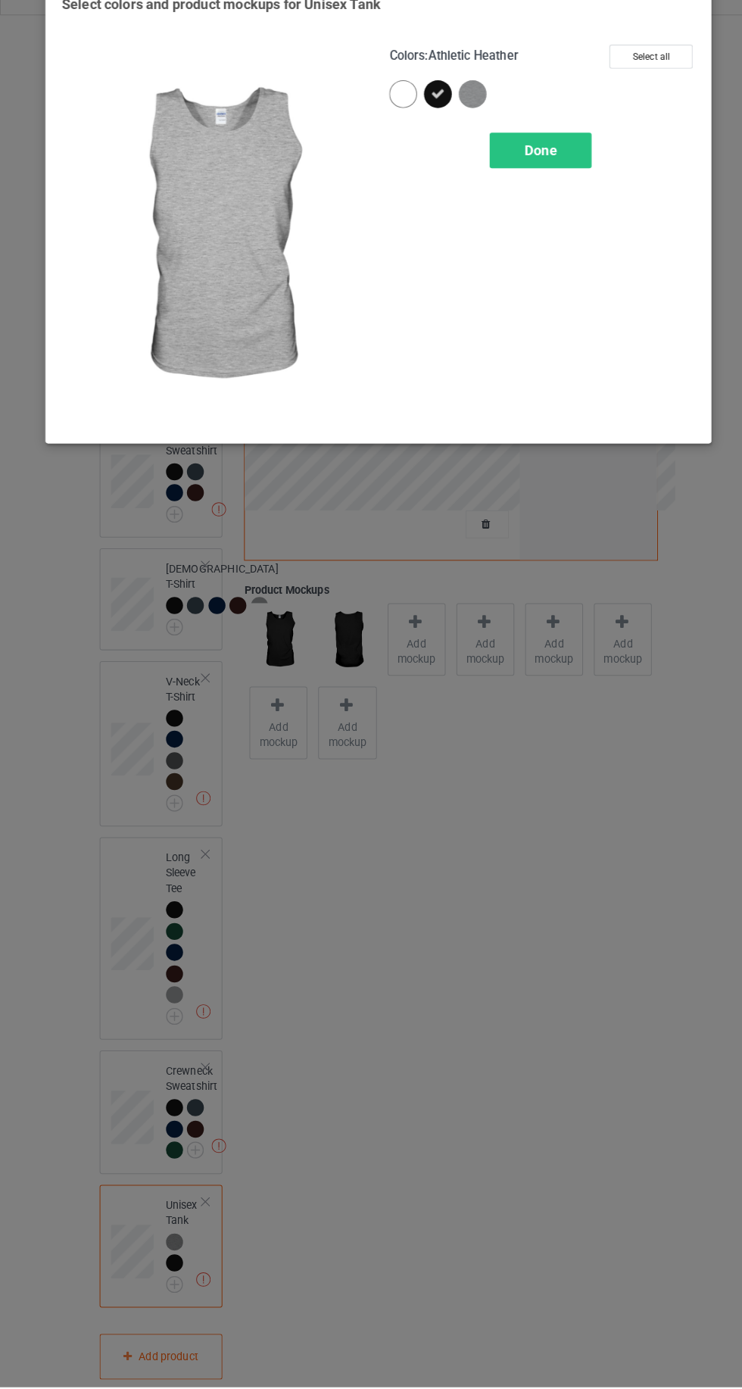
click at [470, 115] on img at bounding box center [463, 121] width 27 height 27
click at [519, 182] on span "Done" at bounding box center [530, 176] width 32 height 16
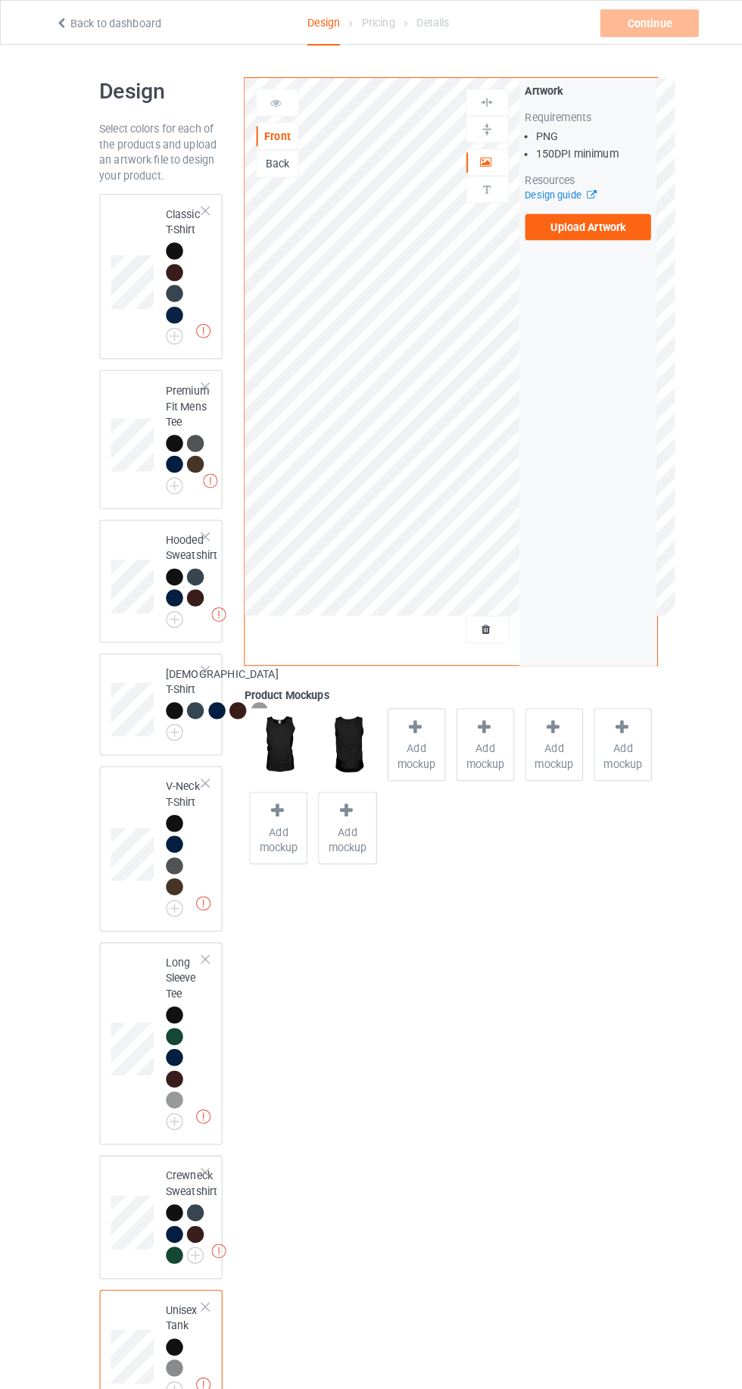
click at [170, 245] on div at bounding box center [171, 246] width 17 height 17
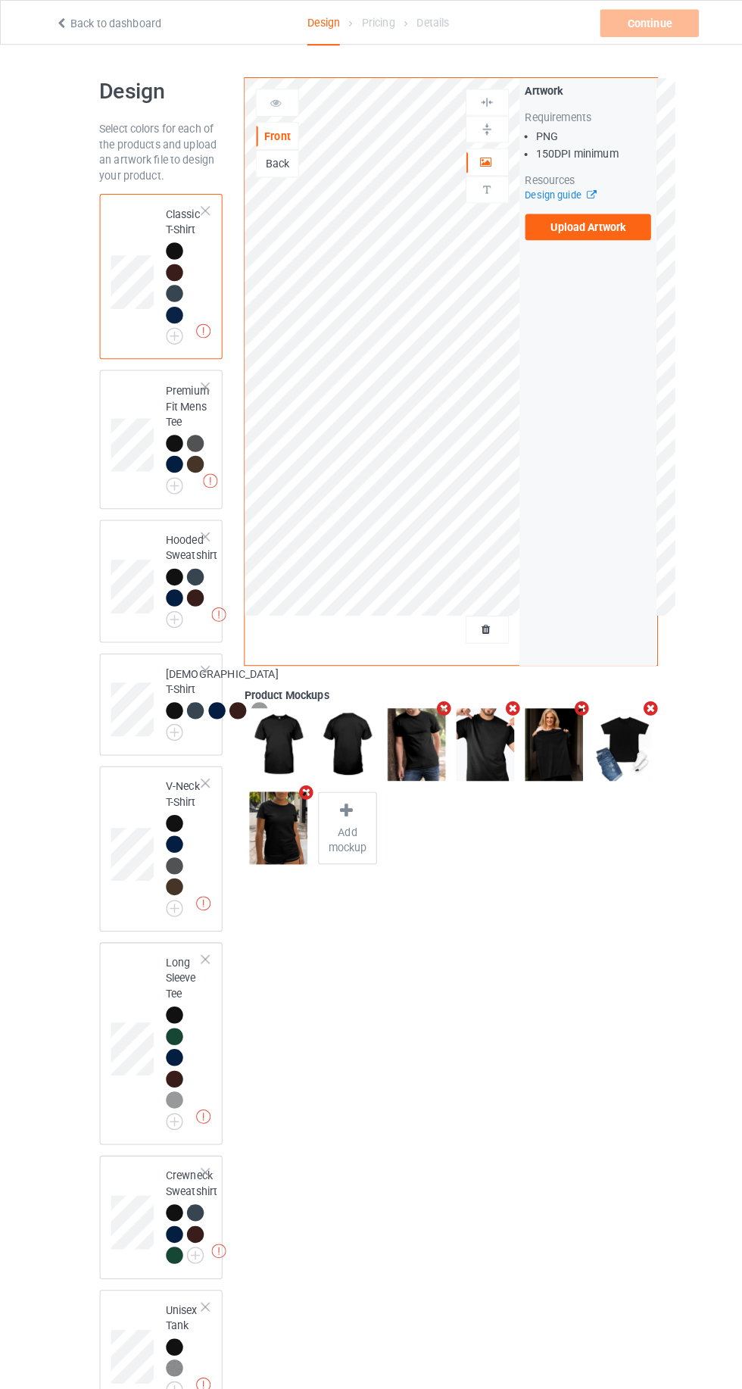
click at [600, 229] on label "Upload Artwork" at bounding box center [577, 223] width 124 height 26
click at [0, 0] on input "Upload Artwork" at bounding box center [0, 0] width 0 height 0
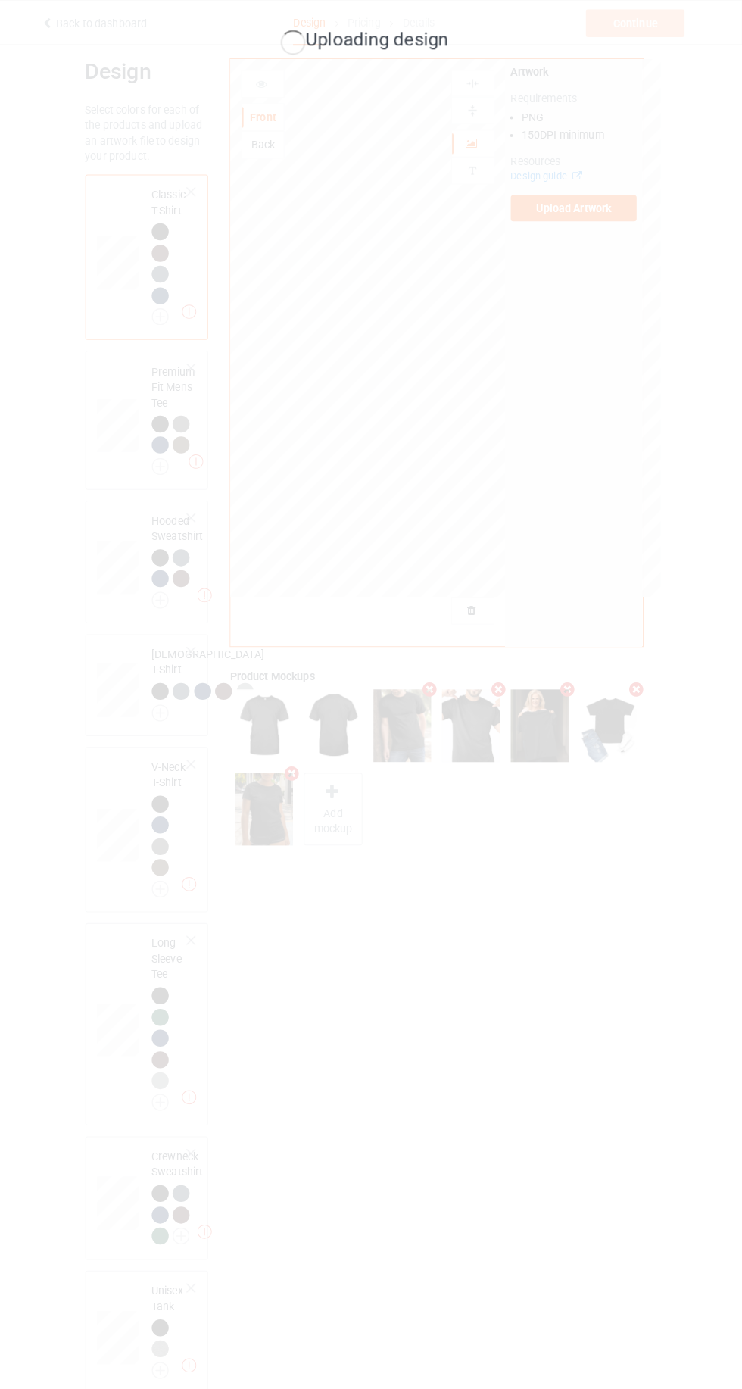
scroll to position [19, 0]
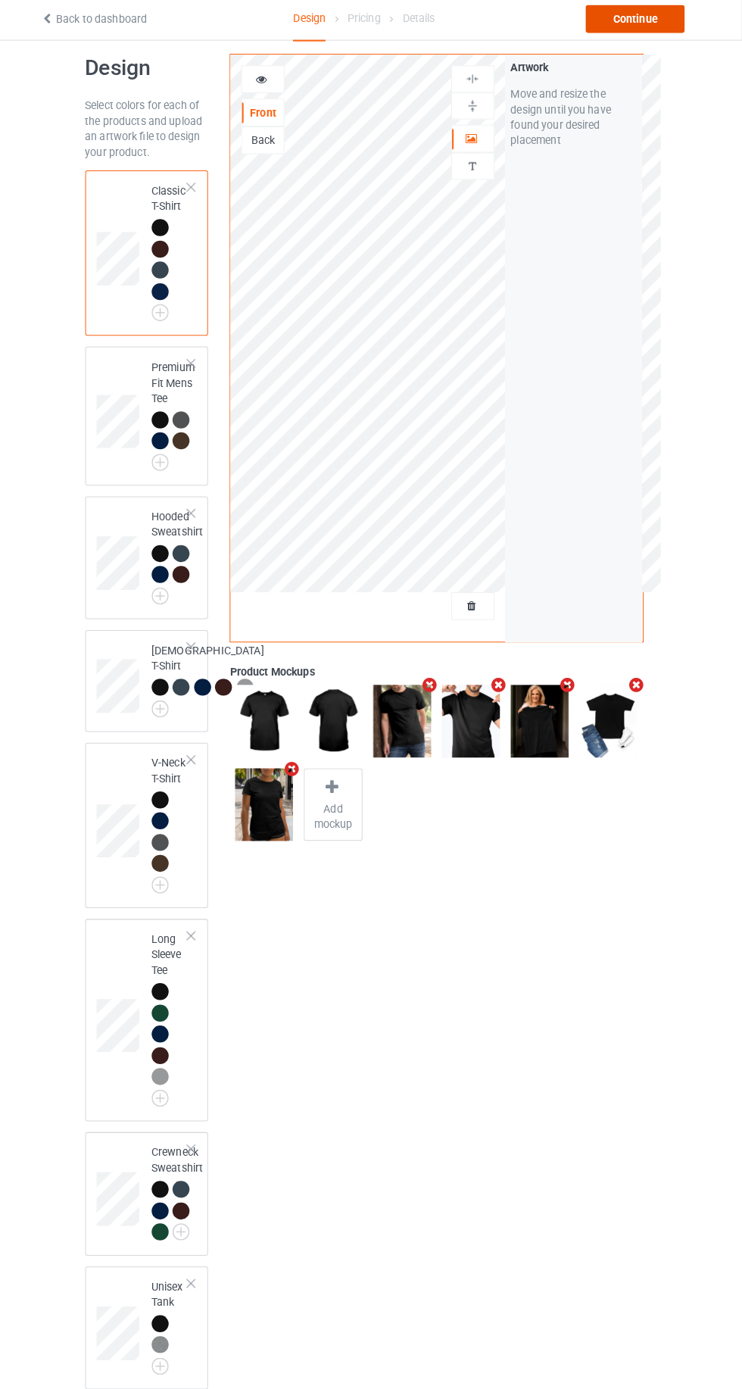
click at [659, 26] on div "Continue" at bounding box center [636, 22] width 97 height 27
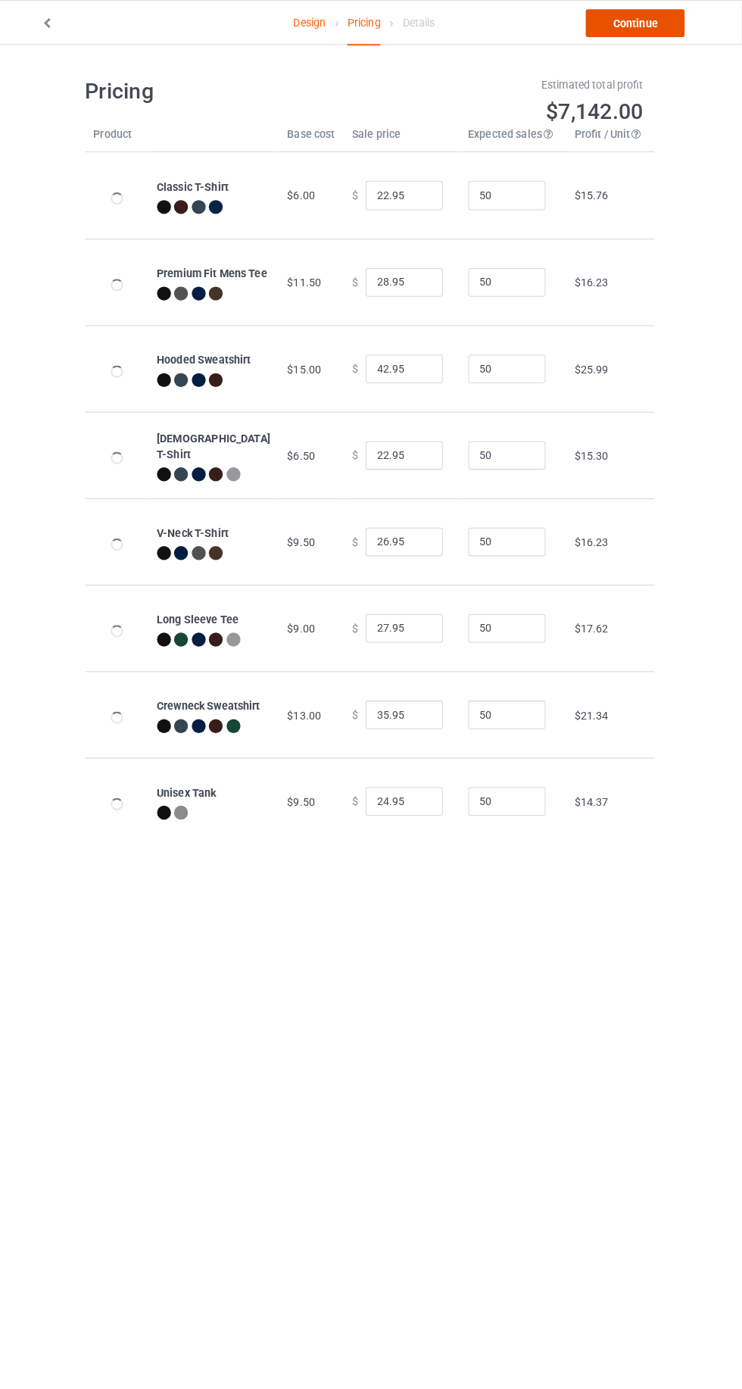
click at [642, 29] on link "Continue" at bounding box center [636, 22] width 97 height 27
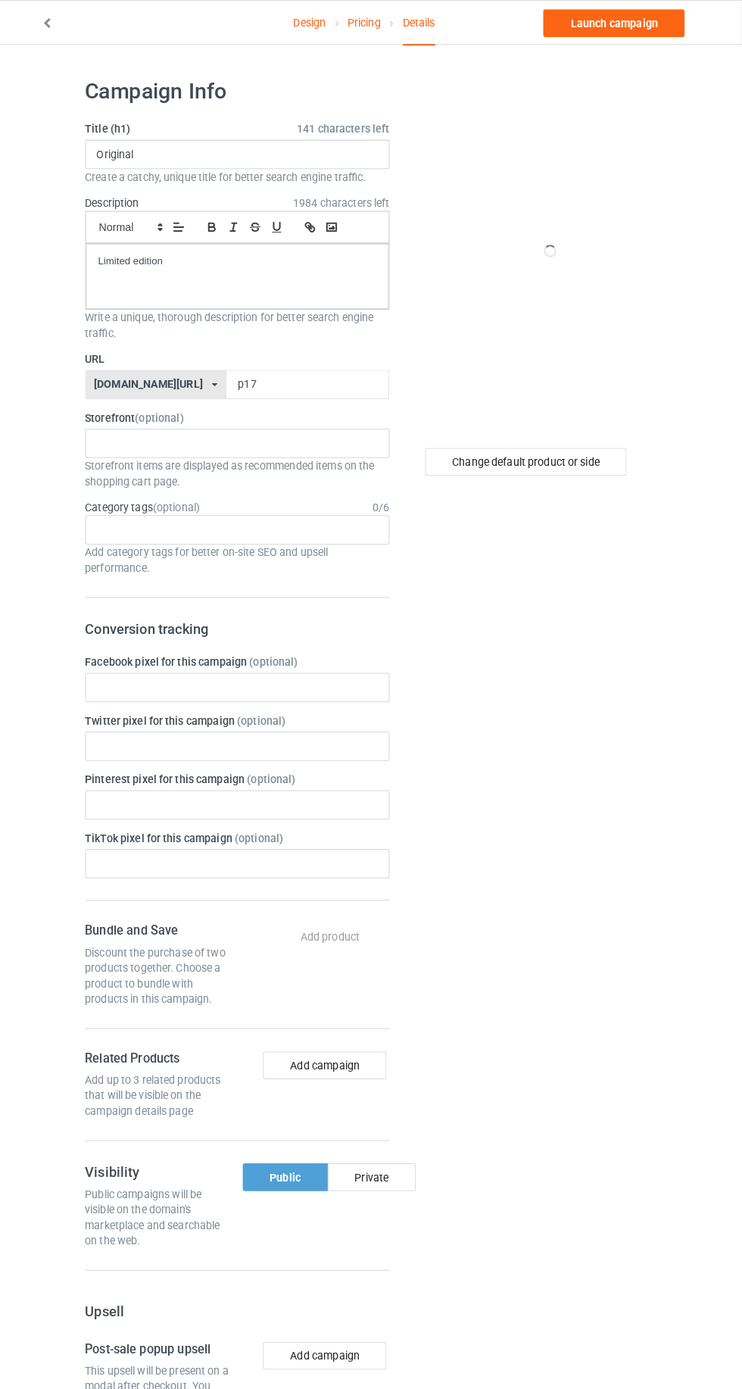
click at [316, 21] on link "Design" at bounding box center [317, 22] width 32 height 42
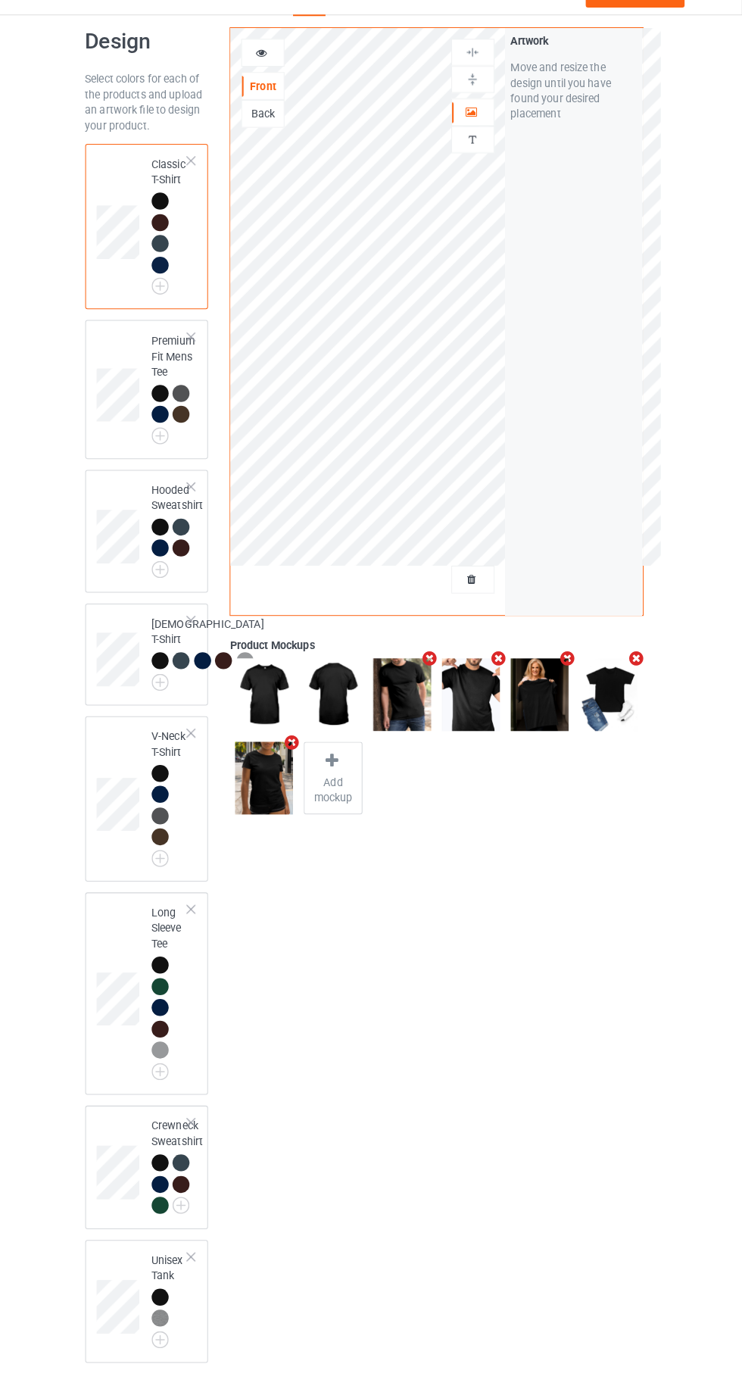
scroll to position [74, 0]
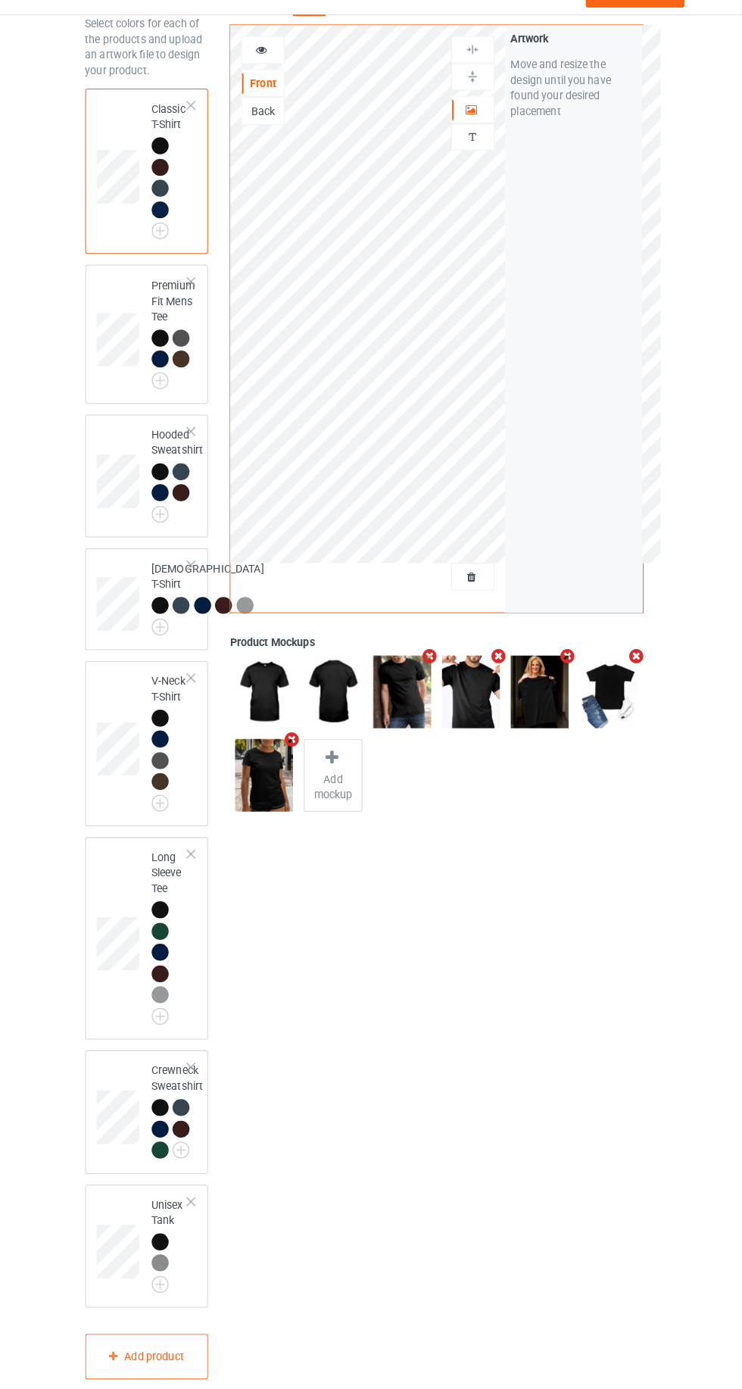
click at [173, 1255] on div at bounding box center [171, 1246] width 17 height 17
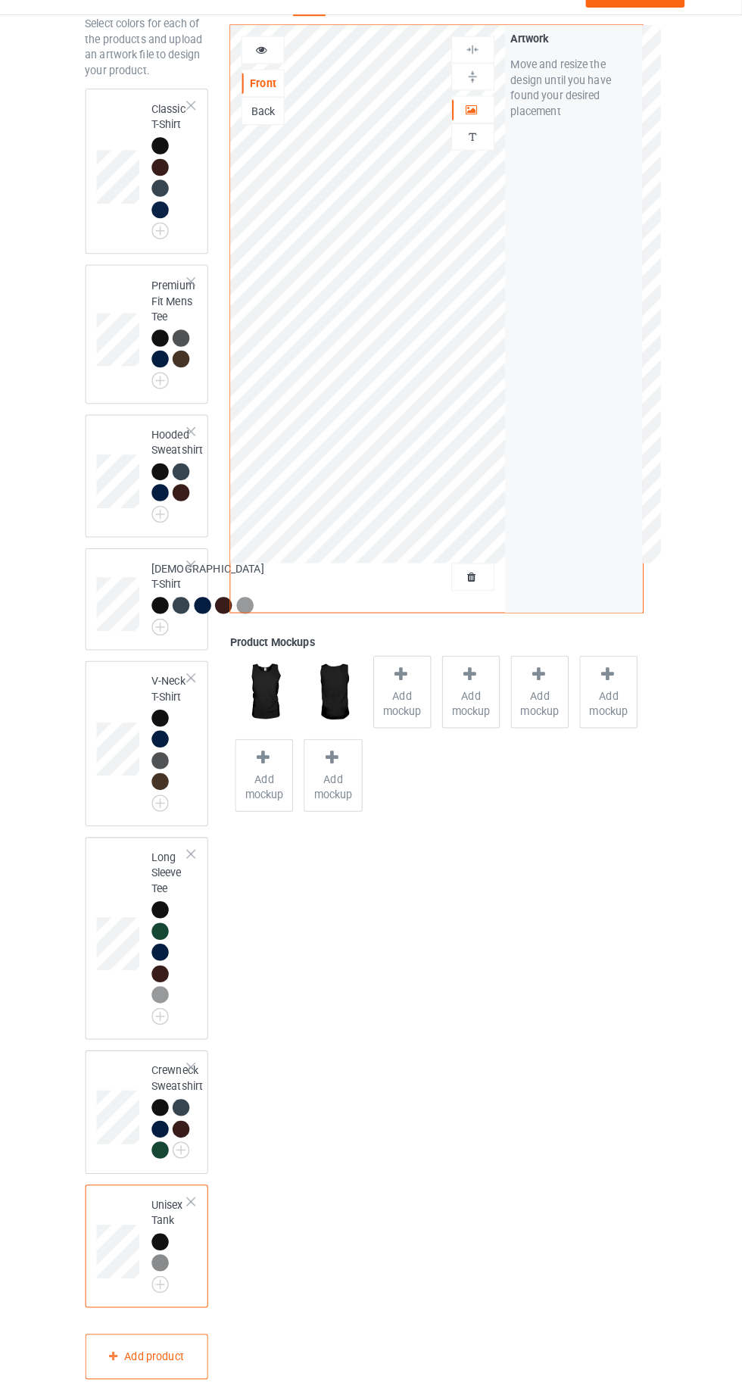
click at [407, 698] on div at bounding box center [408, 692] width 21 height 22
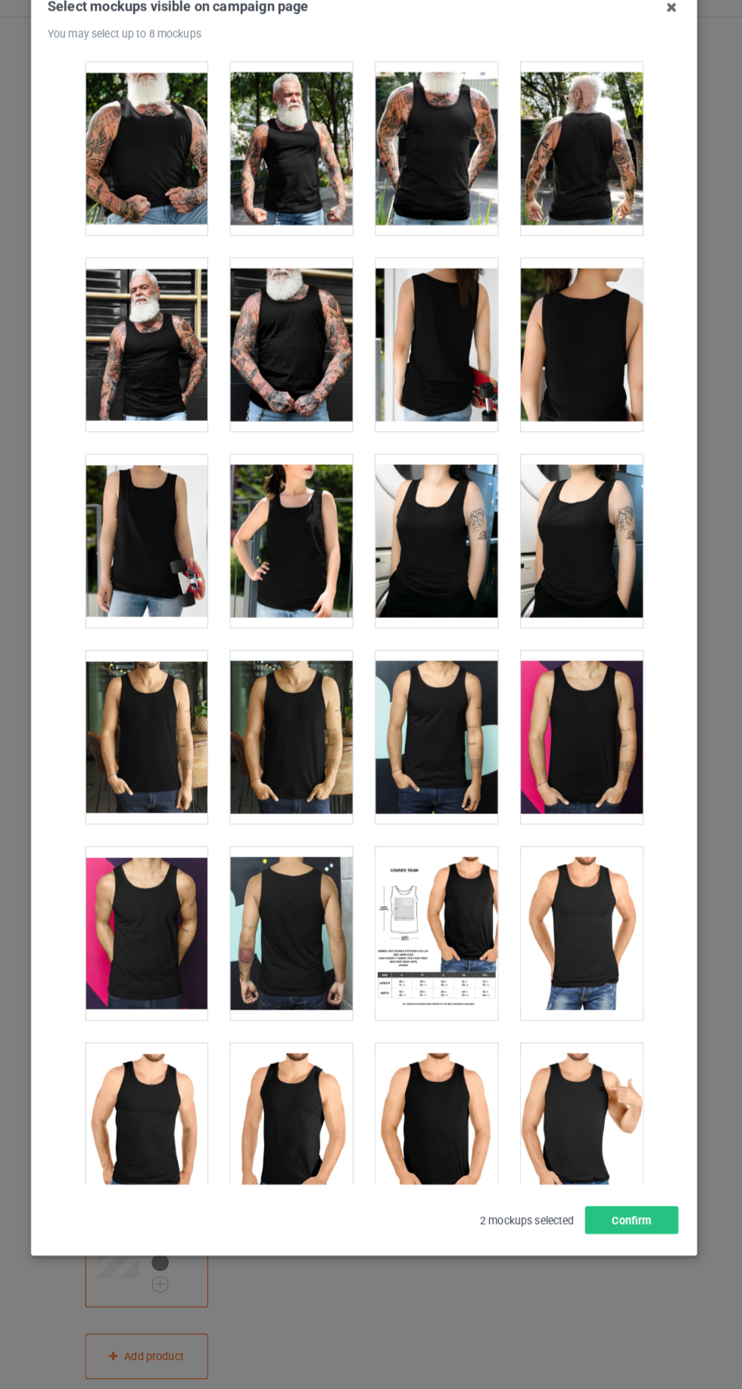
scroll to position [1539, 0]
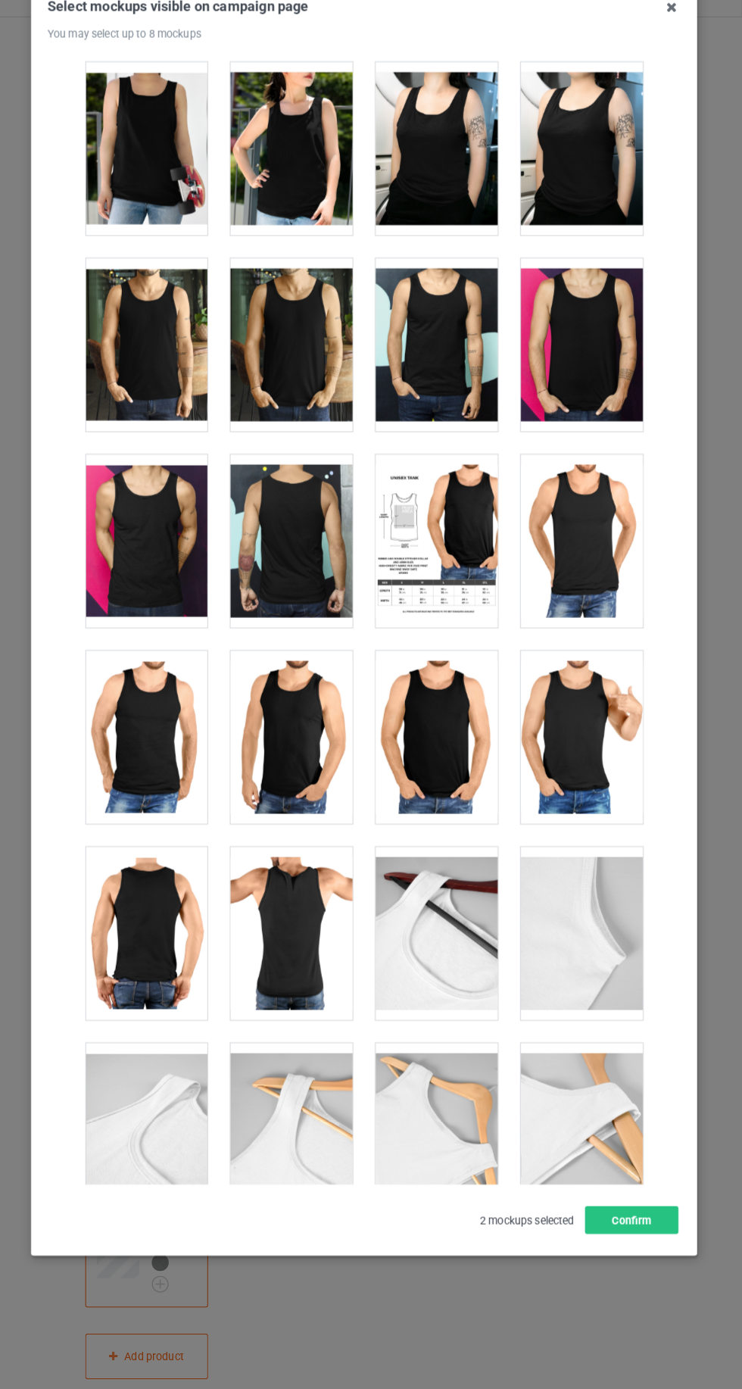
click at [606, 747] on div at bounding box center [585, 750] width 120 height 170
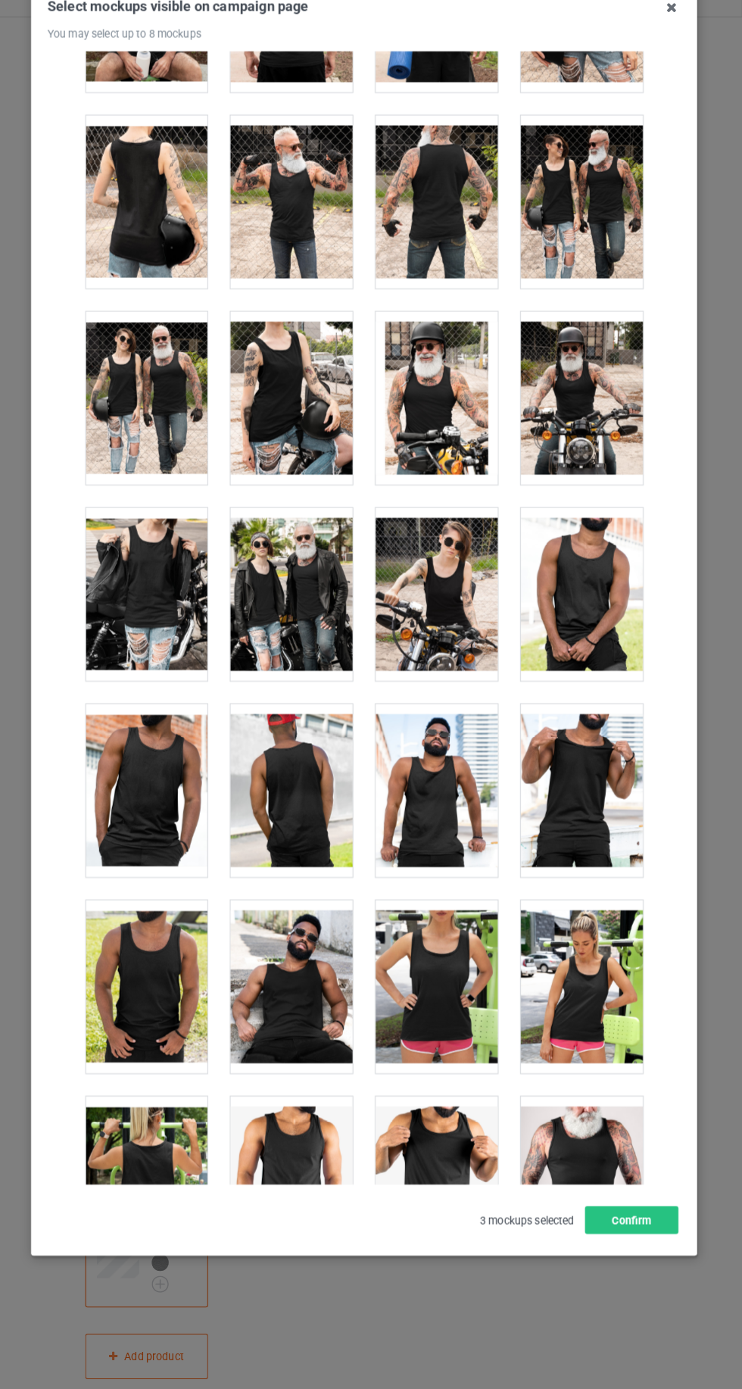
scroll to position [74, 0]
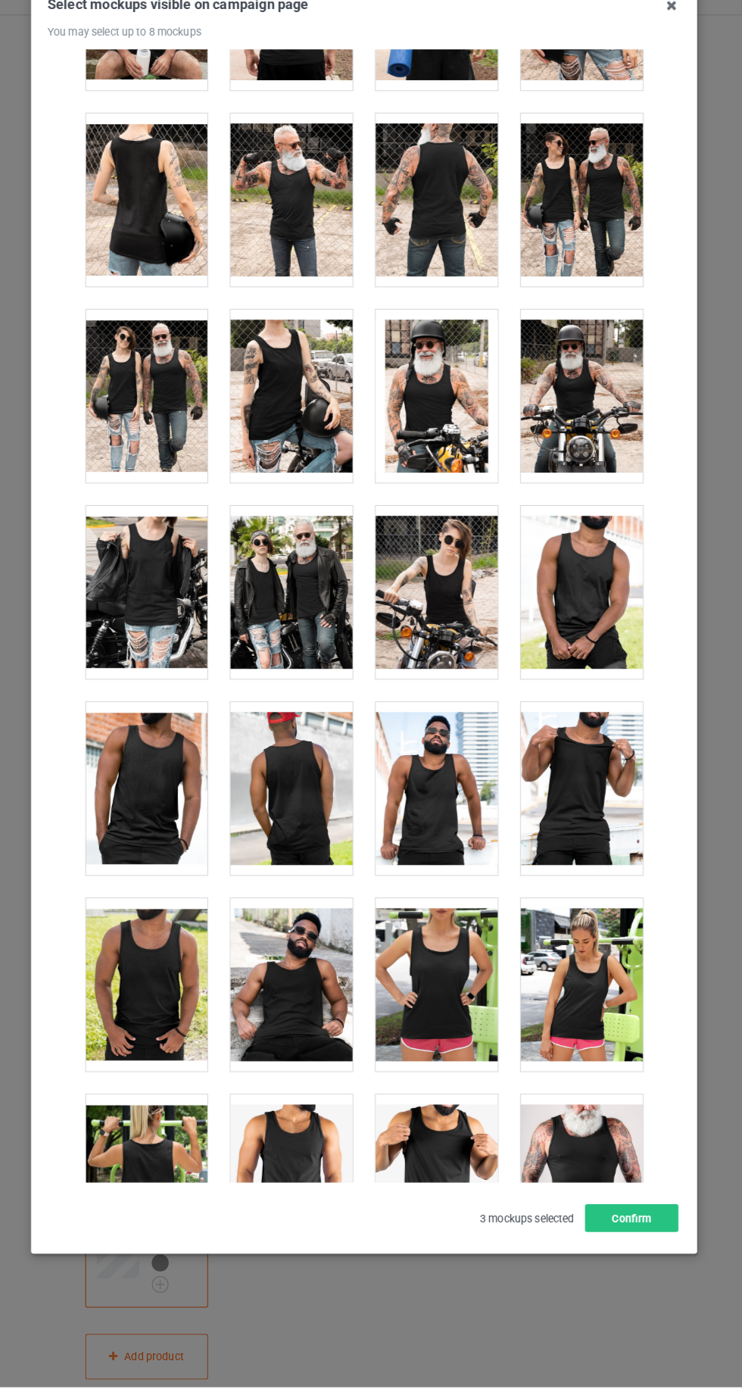
click at [610, 635] on div at bounding box center [585, 610] width 120 height 170
click at [595, 816] on div at bounding box center [585, 802] width 120 height 170
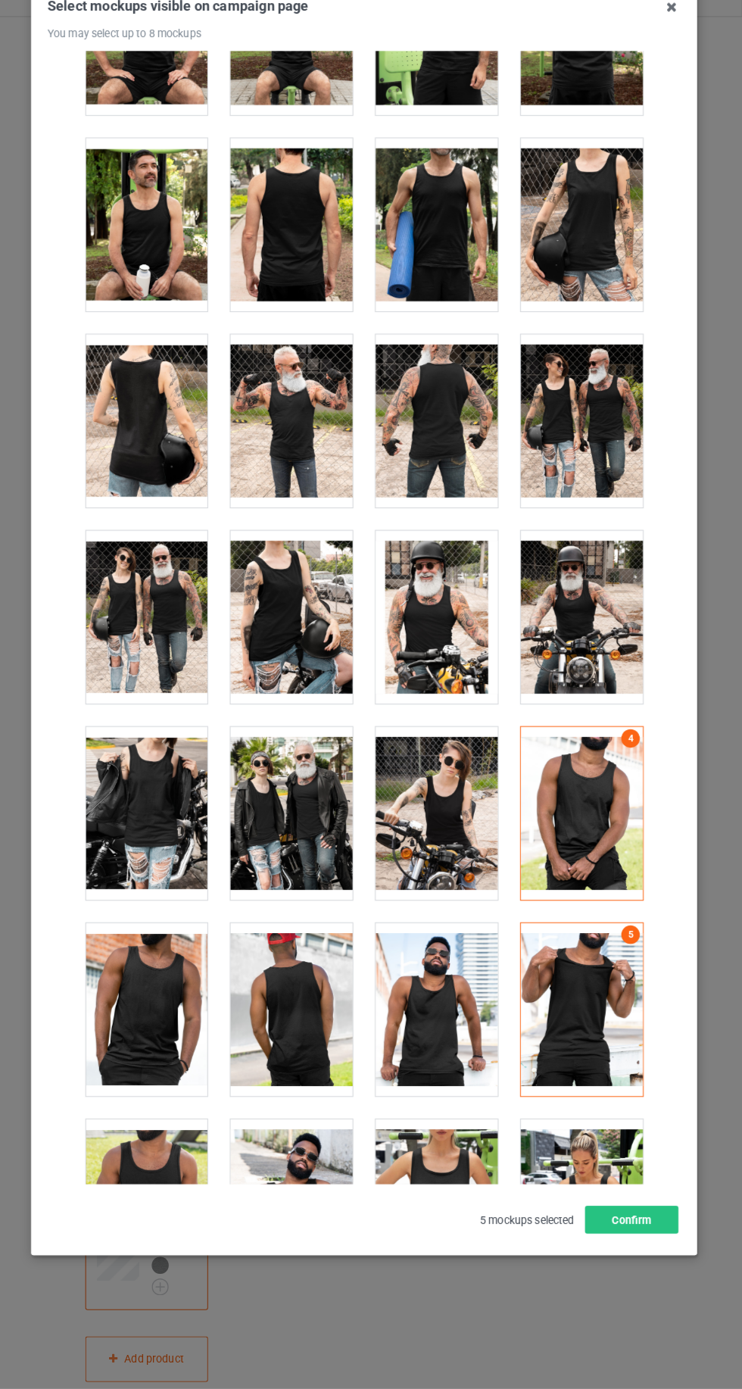
scroll to position [3026, 0]
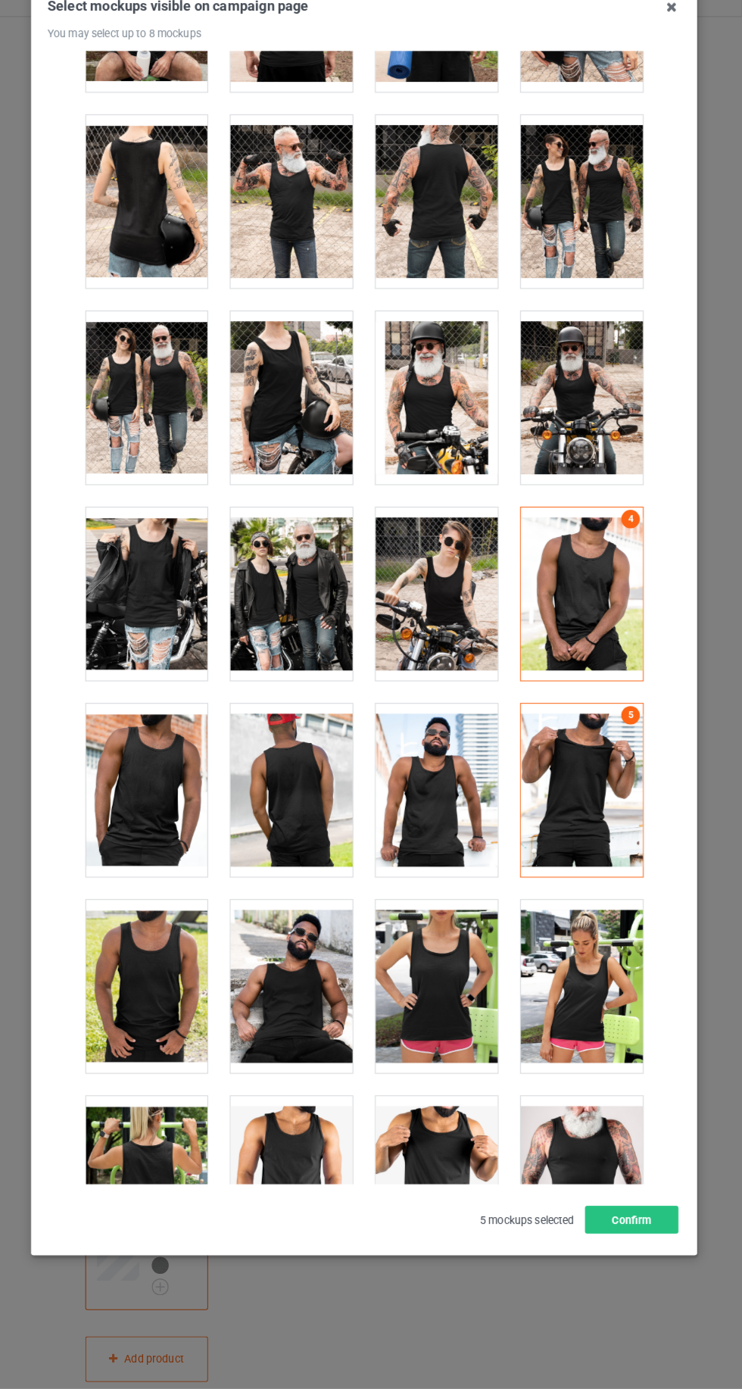
click at [468, 993] on div at bounding box center [442, 994] width 120 height 170
click at [648, 1236] on button "Confirm" at bounding box center [634, 1222] width 92 height 27
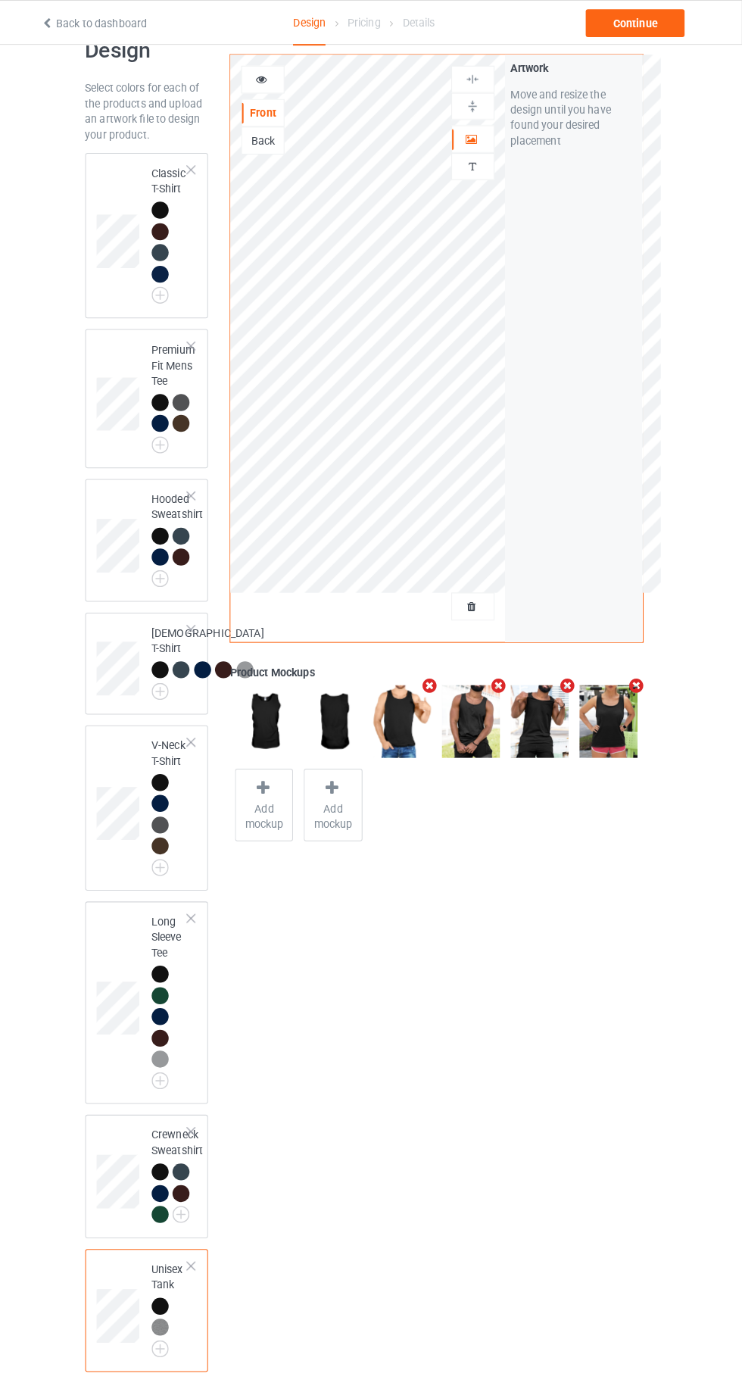
scroll to position [37, 0]
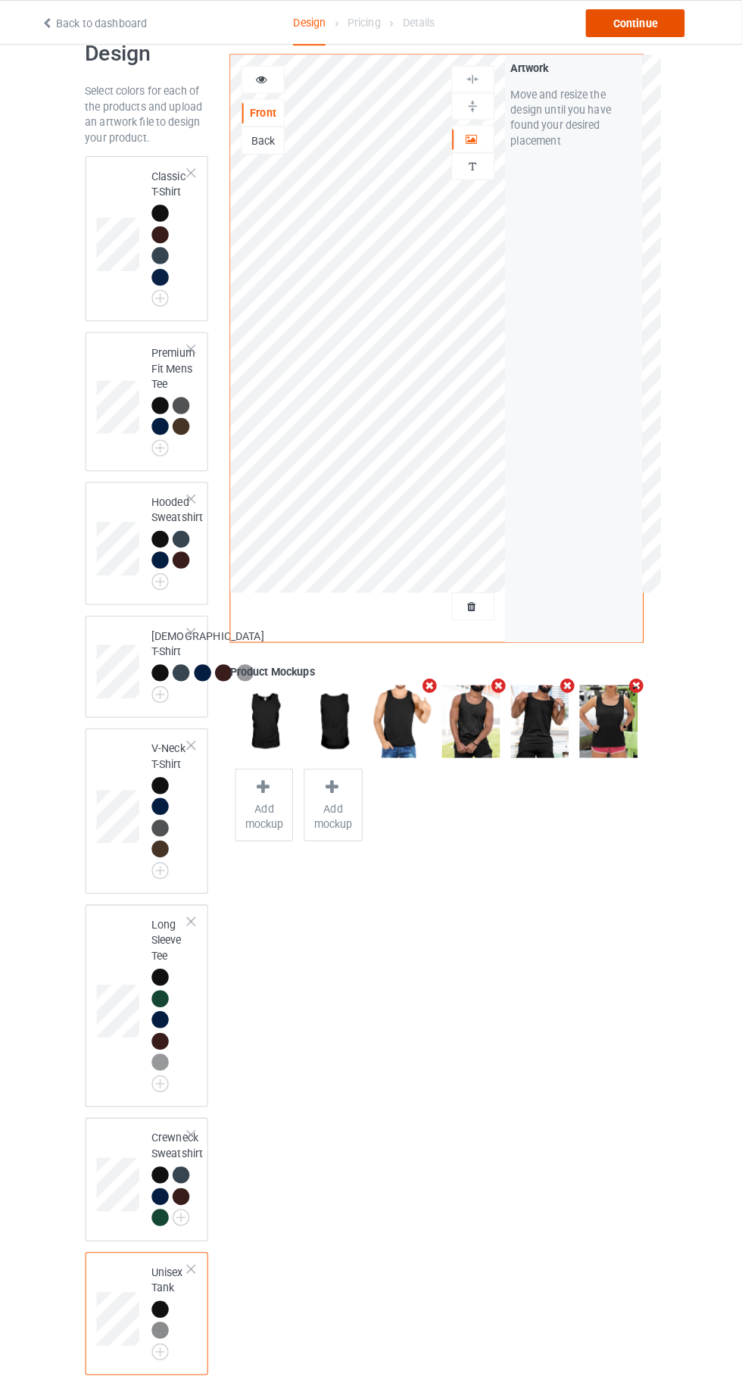
click at [658, 12] on div "Continue" at bounding box center [636, 22] width 97 height 27
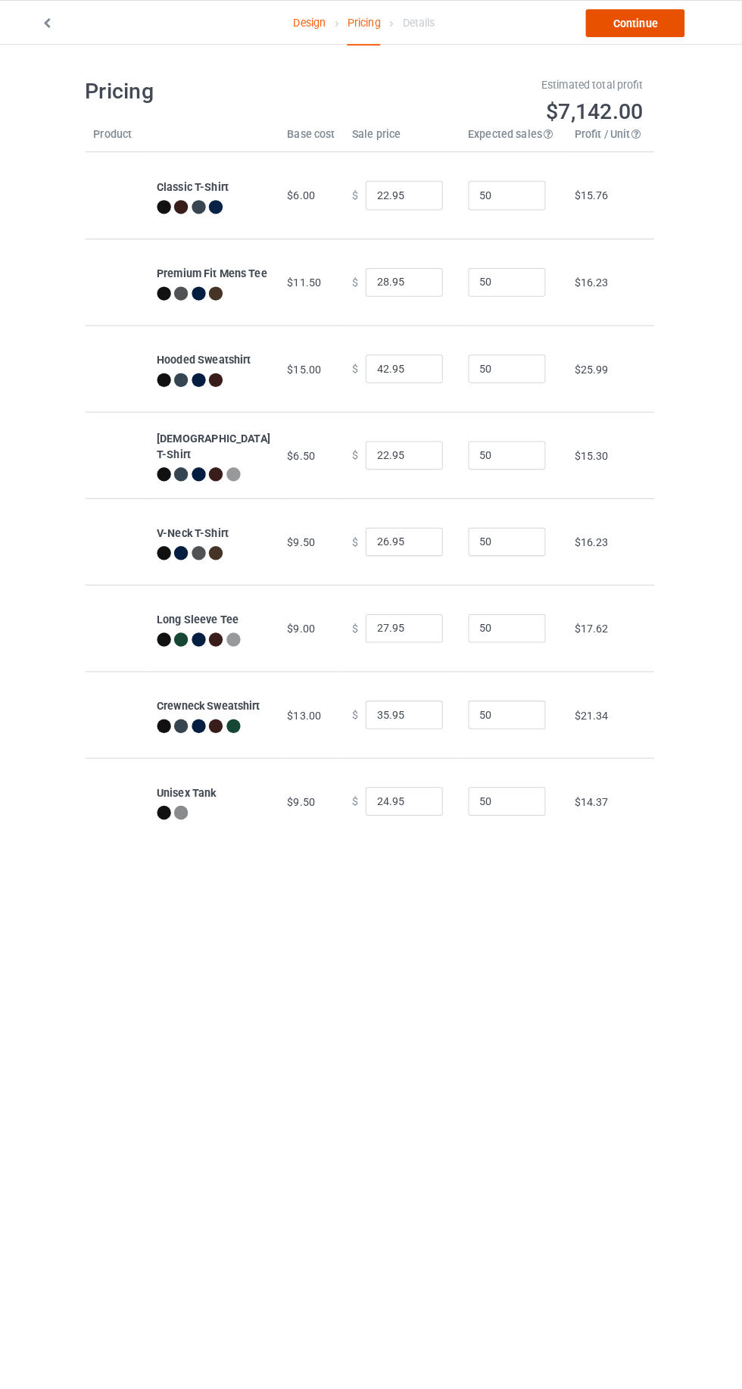
click at [665, 23] on link "Continue" at bounding box center [636, 22] width 97 height 27
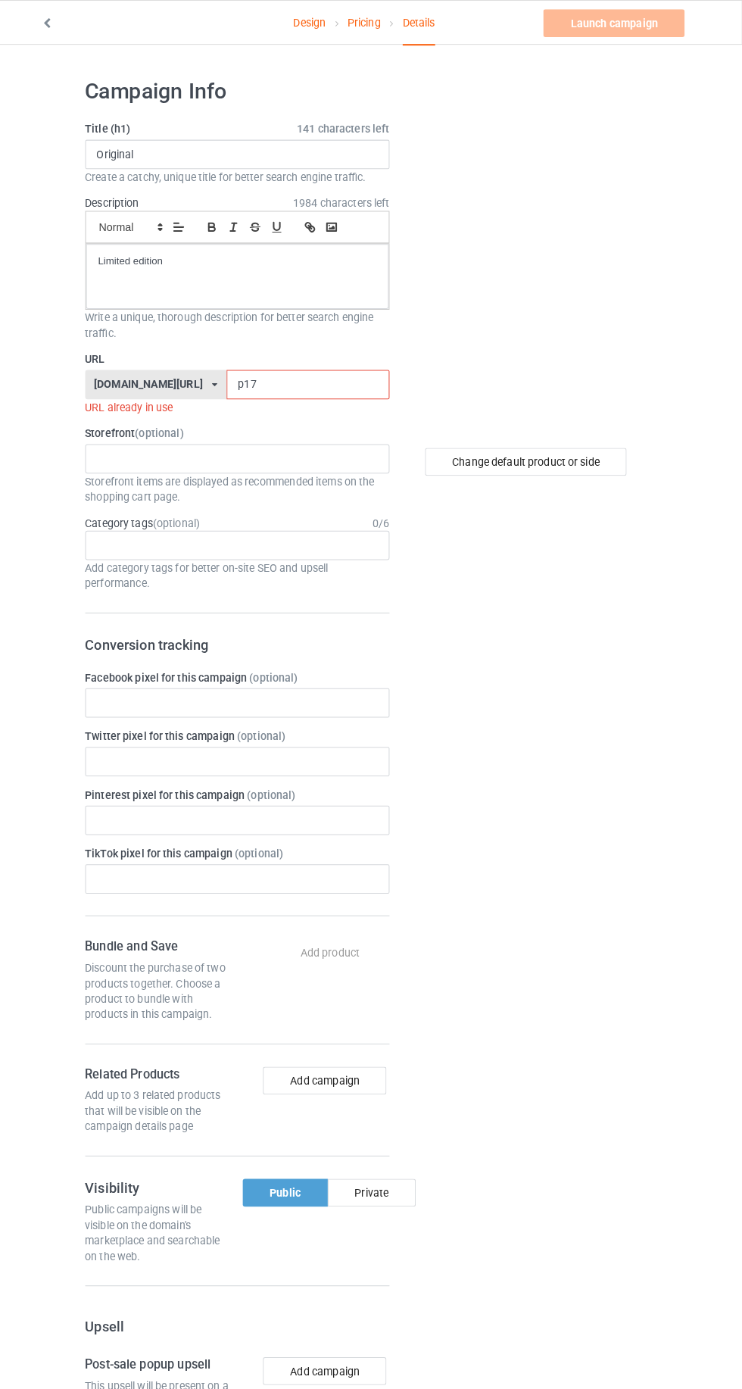
click at [299, 374] on input "p17" at bounding box center [316, 377] width 160 height 29
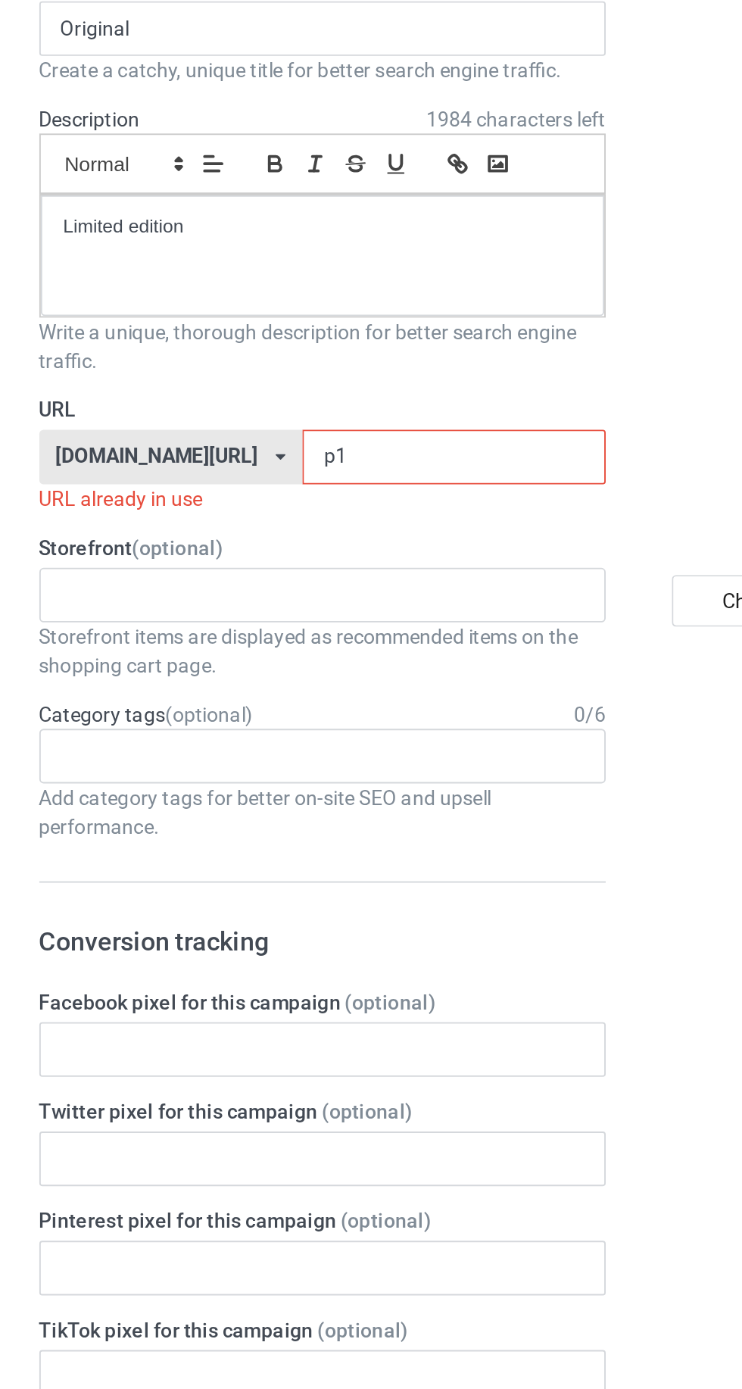
type input "p12"
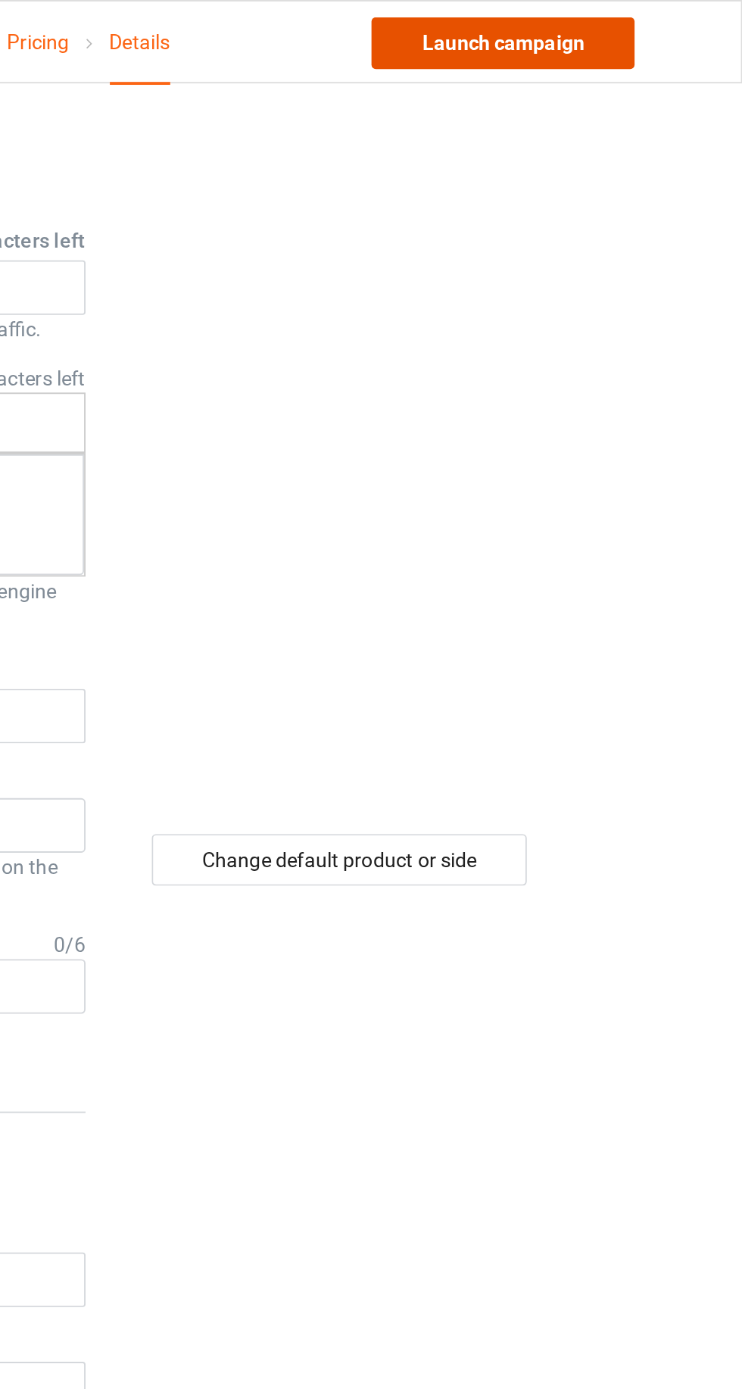
click at [638, 19] on link "Launch campaign" at bounding box center [616, 22] width 139 height 27
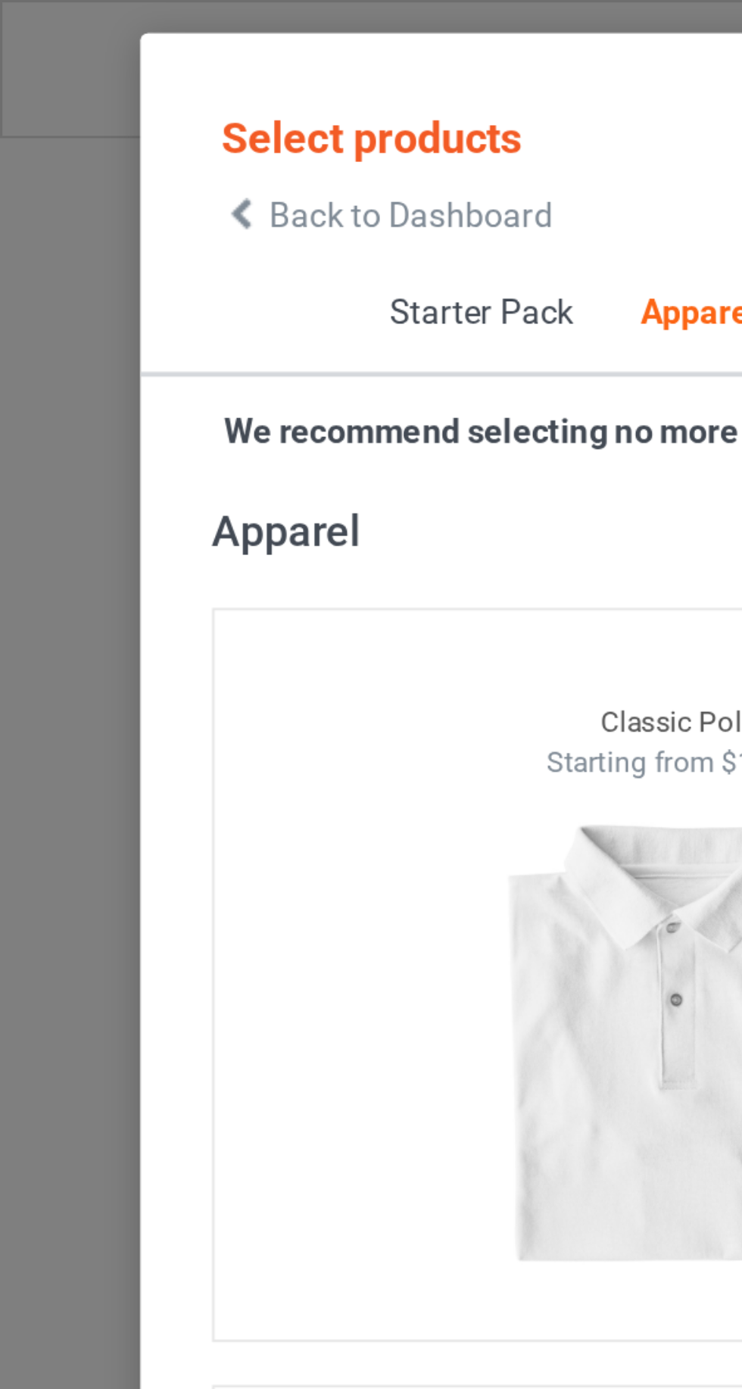
click at [70, 64] on icon at bounding box center [76, 68] width 13 height 11
